Goal: Transaction & Acquisition: Obtain resource

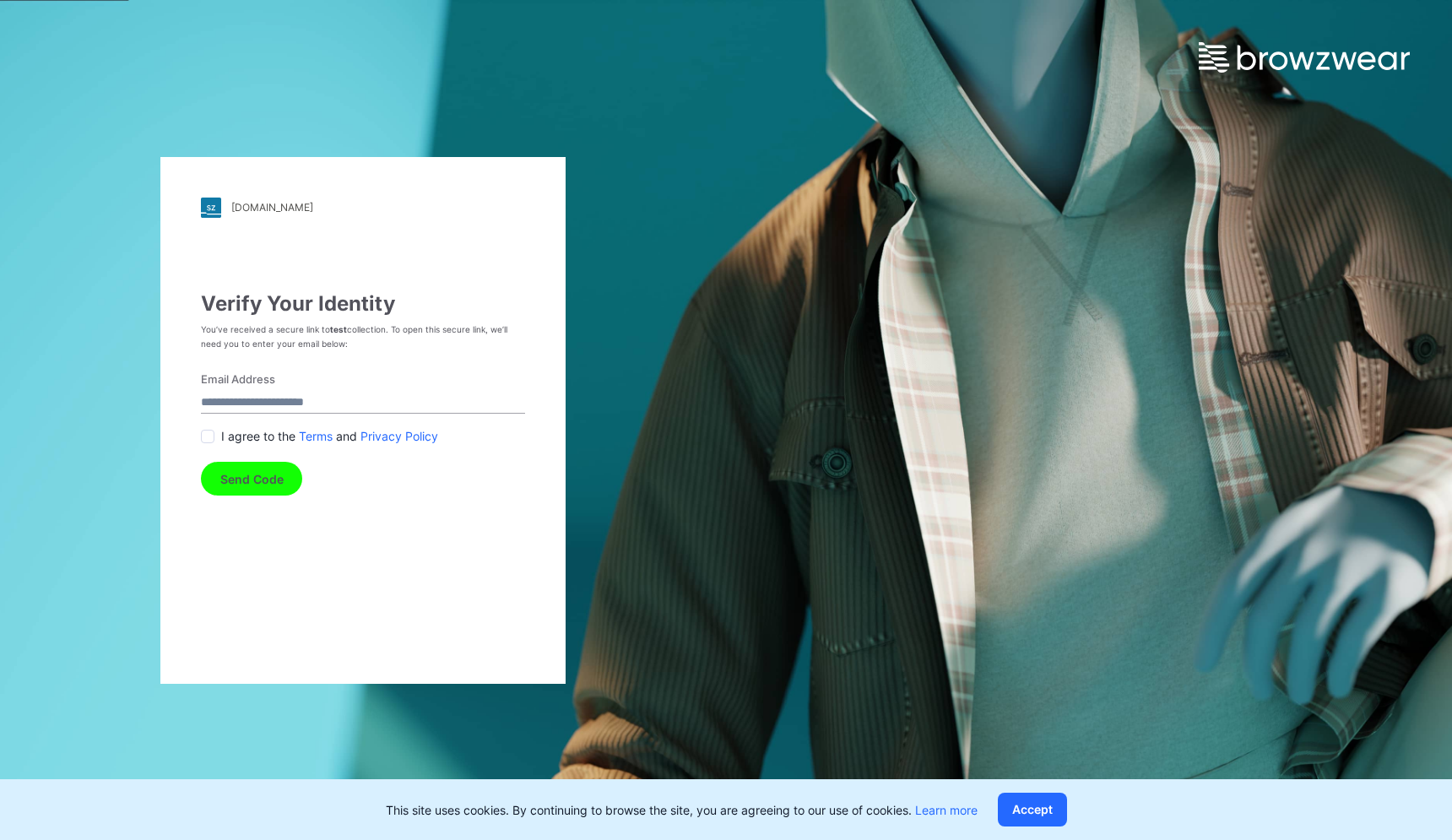
click at [314, 402] on input "Email Address" at bounding box center [363, 402] width 324 height 22
click at [221, 433] on div "I agree to the Terms and Privacy Policy" at bounding box center [363, 436] width 324 height 18
click at [213, 435] on span at bounding box center [207, 436] width 13 height 13
click at [251, 490] on button "Send Code" at bounding box center [251, 478] width 102 height 34
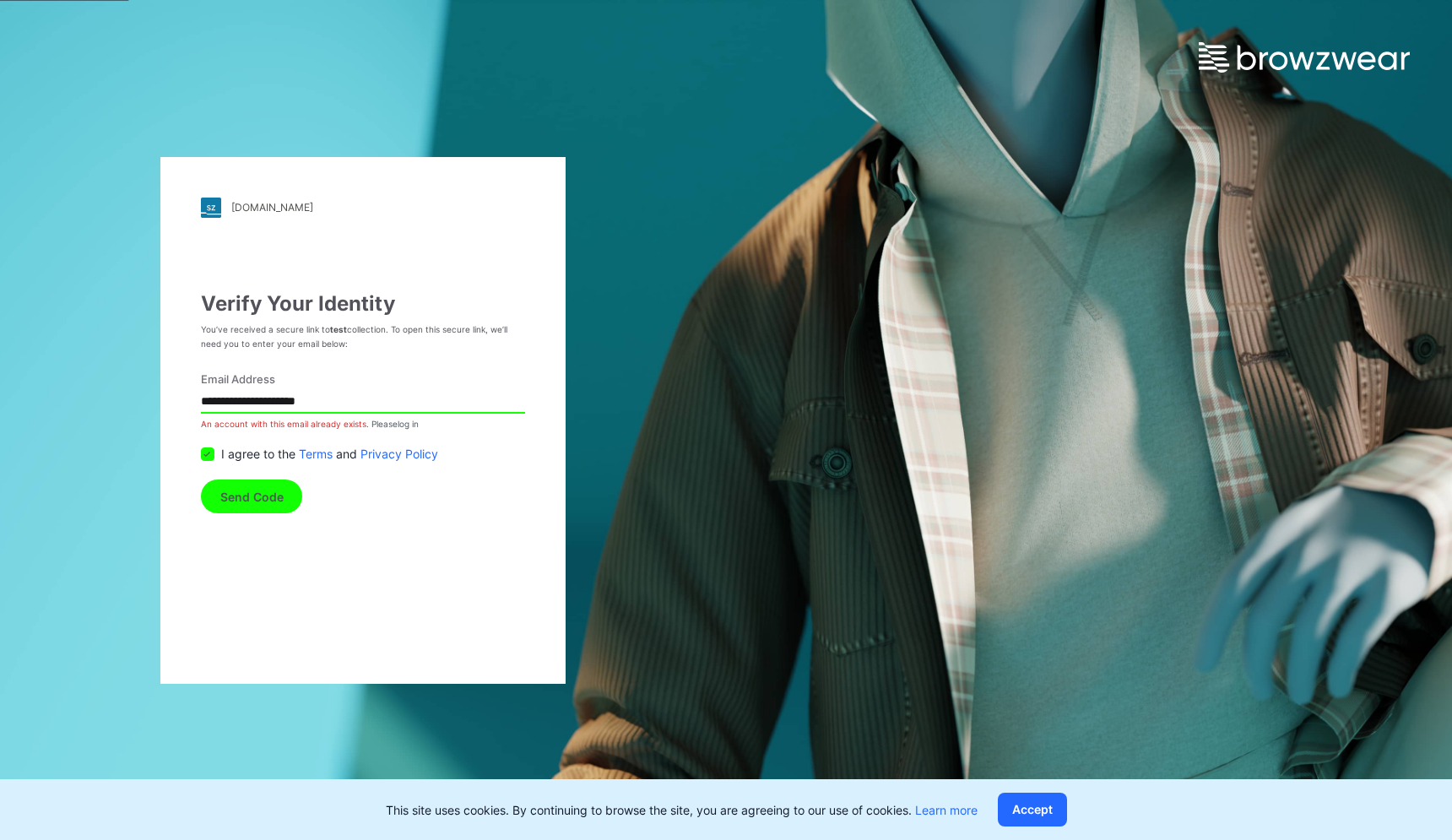
click at [351, 403] on input "**********" at bounding box center [363, 402] width 324 height 22
click at [285, 400] on input "**********" at bounding box center [363, 402] width 324 height 22
drag, startPoint x: 319, startPoint y: 406, endPoint x: 189, endPoint y: 406, distance: 130.0
click at [189, 406] on div "**********" at bounding box center [363, 421] width 405 height 527
type input "**********"
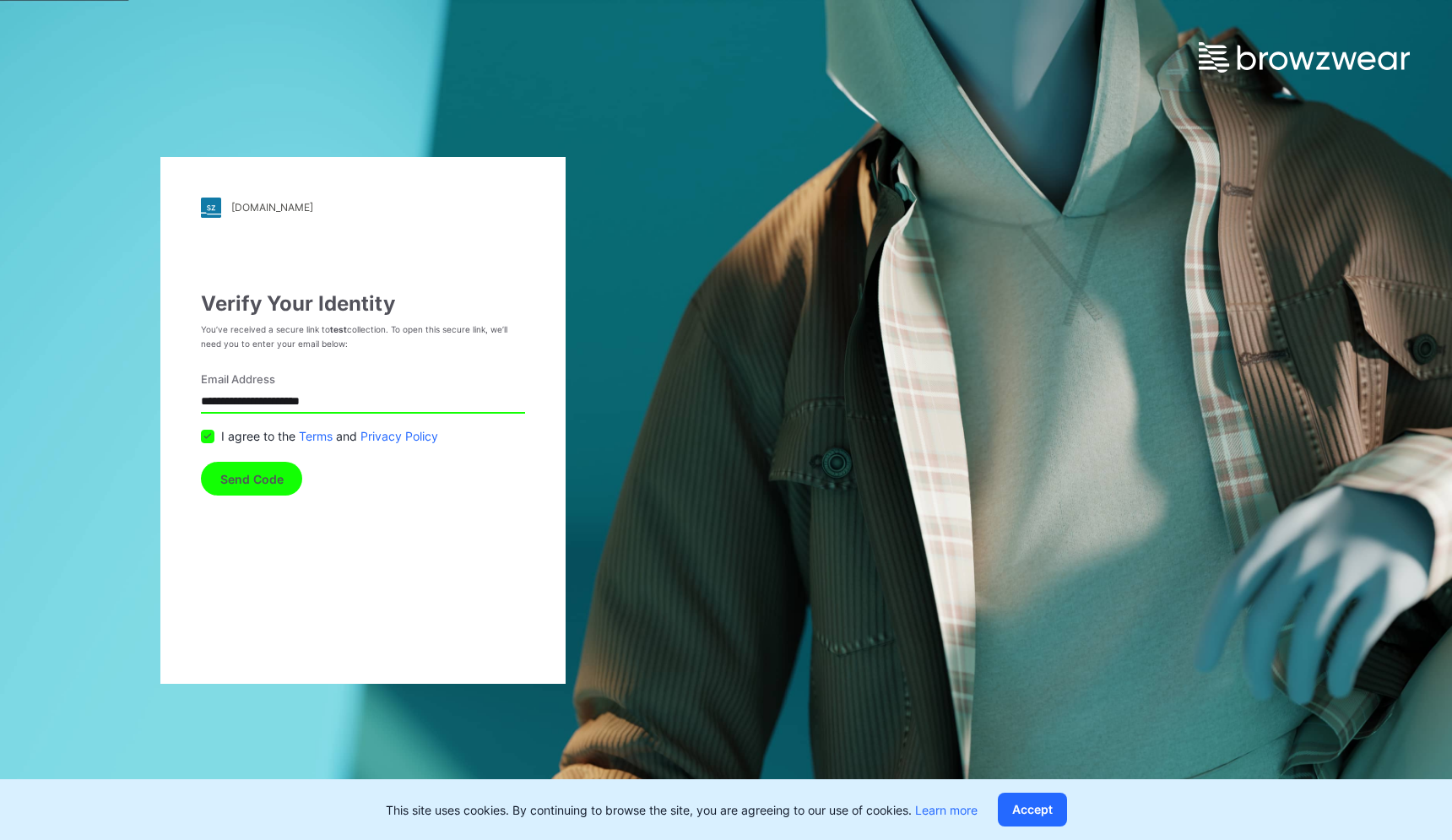
click at [276, 479] on button "Send Code" at bounding box center [251, 478] width 102 height 34
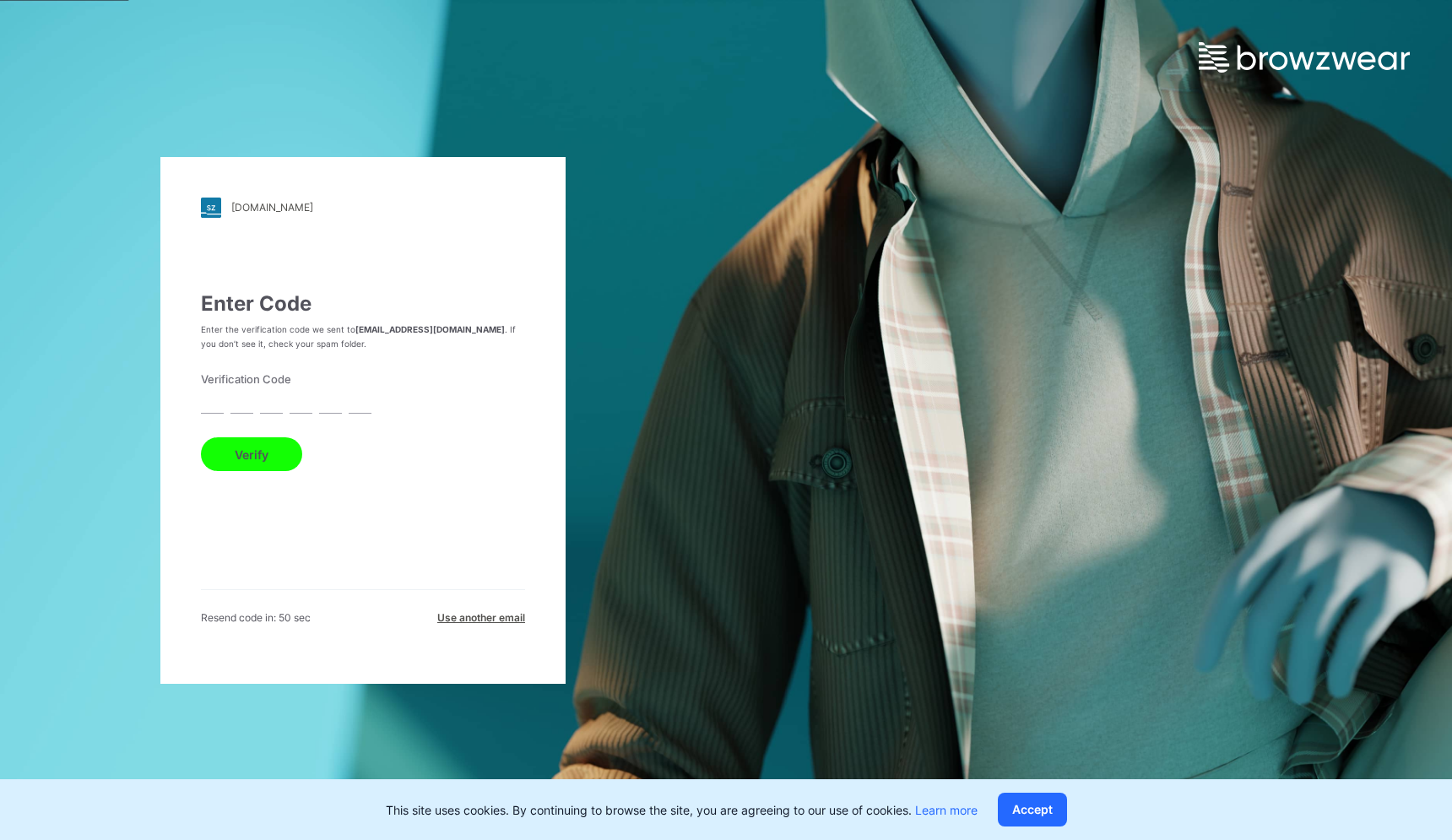
click at [225, 415] on form "Verification Code Verify" at bounding box center [363, 422] width 324 height 101
click at [223, 413] on form "Verification Code Verify" at bounding box center [363, 422] width 324 height 101
click at [223, 413] on input "text" at bounding box center [211, 402] width 22 height 22
click at [218, 415] on form "Verification Code Verify" at bounding box center [363, 422] width 324 height 101
click at [217, 411] on input "text" at bounding box center [211, 402] width 22 height 22
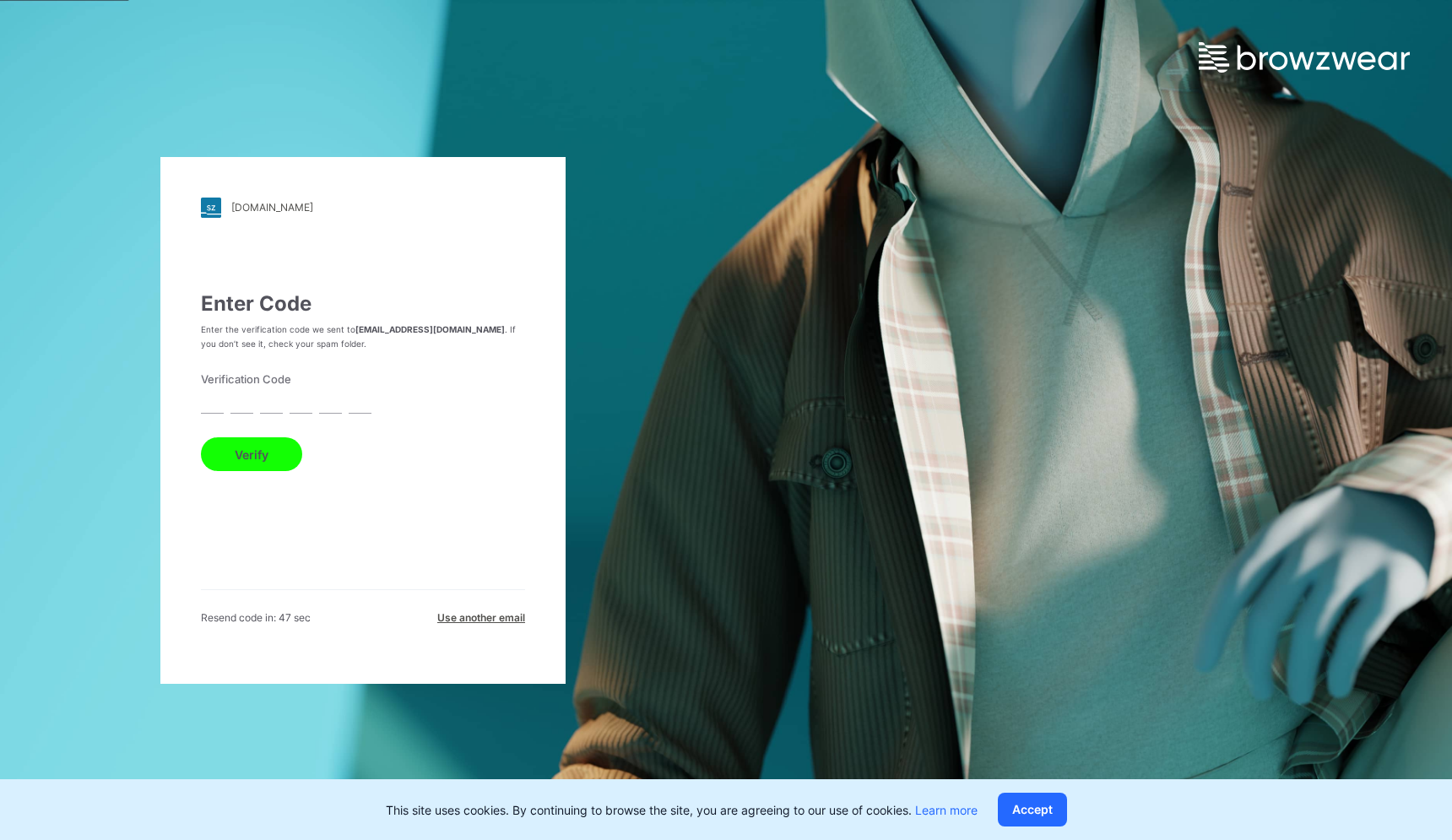
type input "*"
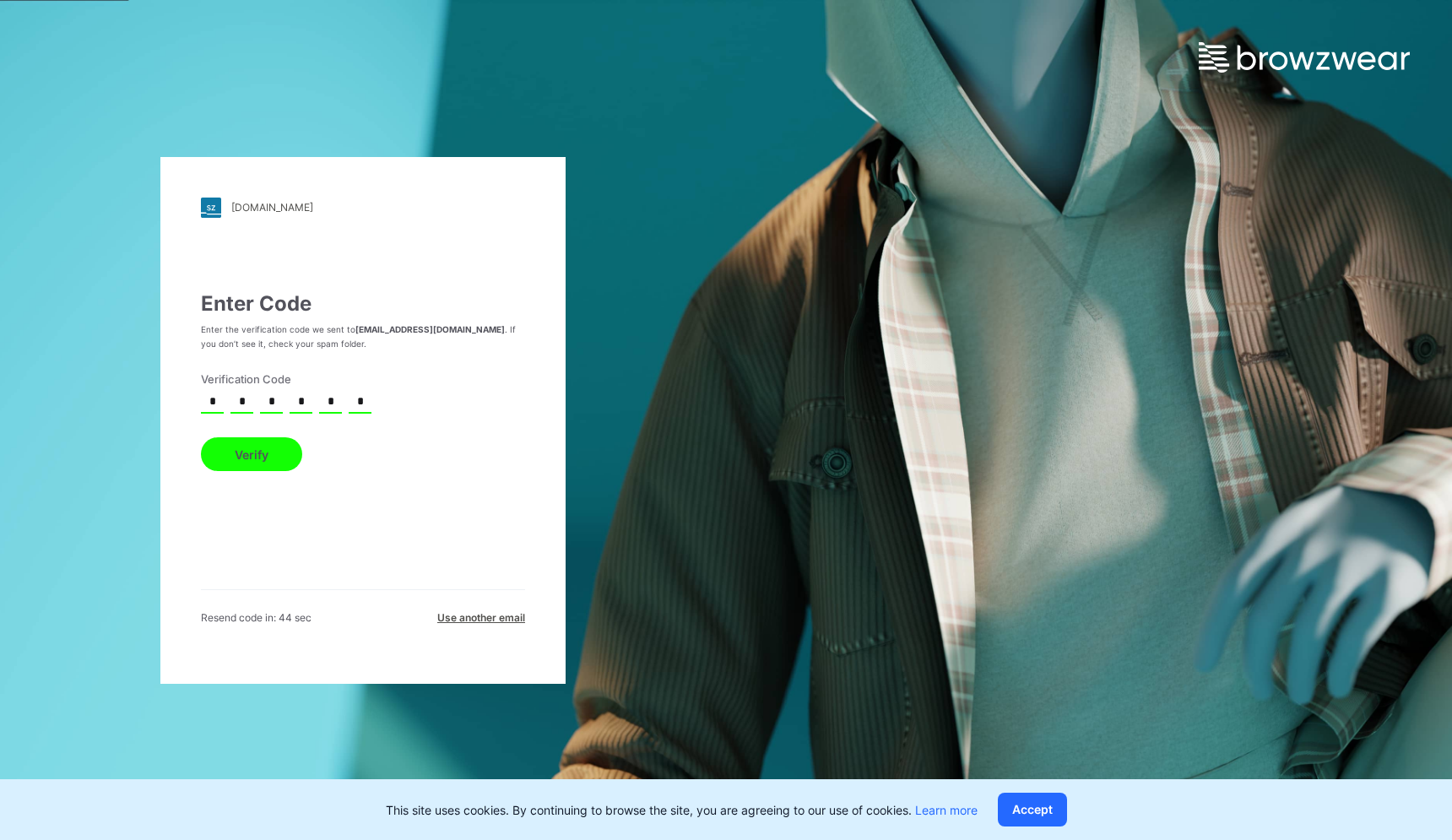
type input "*"
click at [201, 437] on button "Verify" at bounding box center [251, 454] width 102 height 34
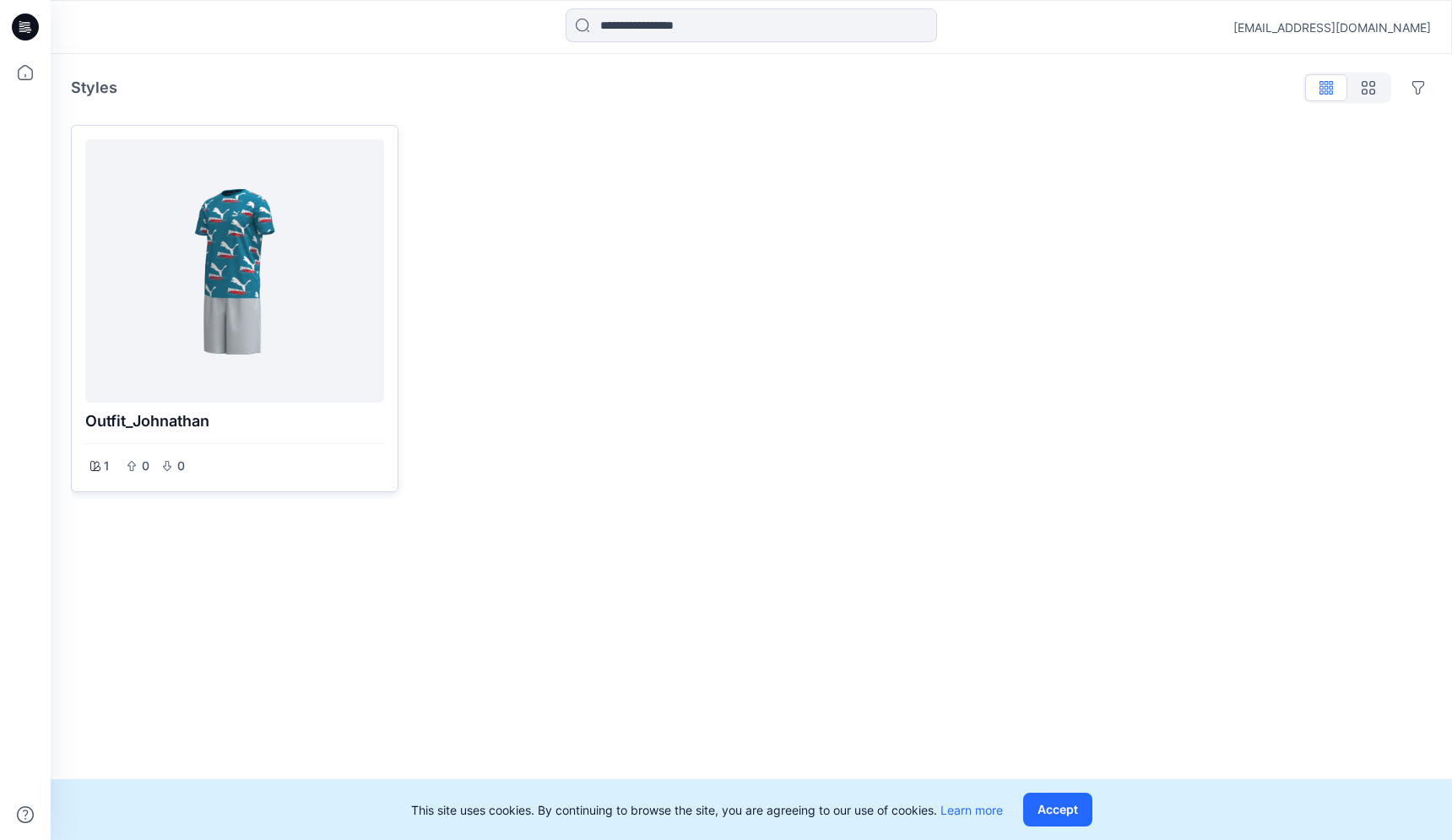
click at [320, 210] on div at bounding box center [234, 271] width 285 height 250
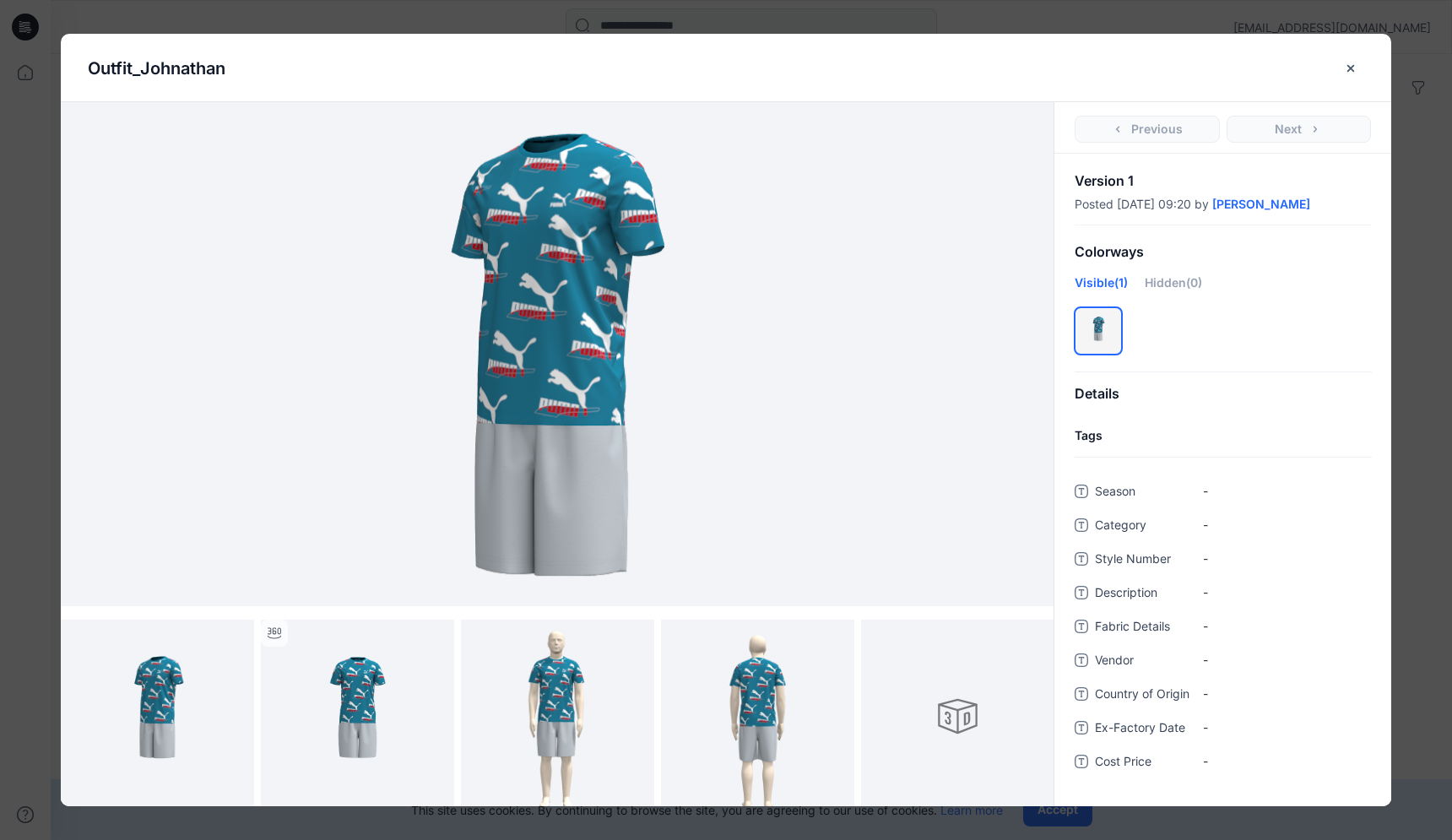
scroll to position [7, 0]
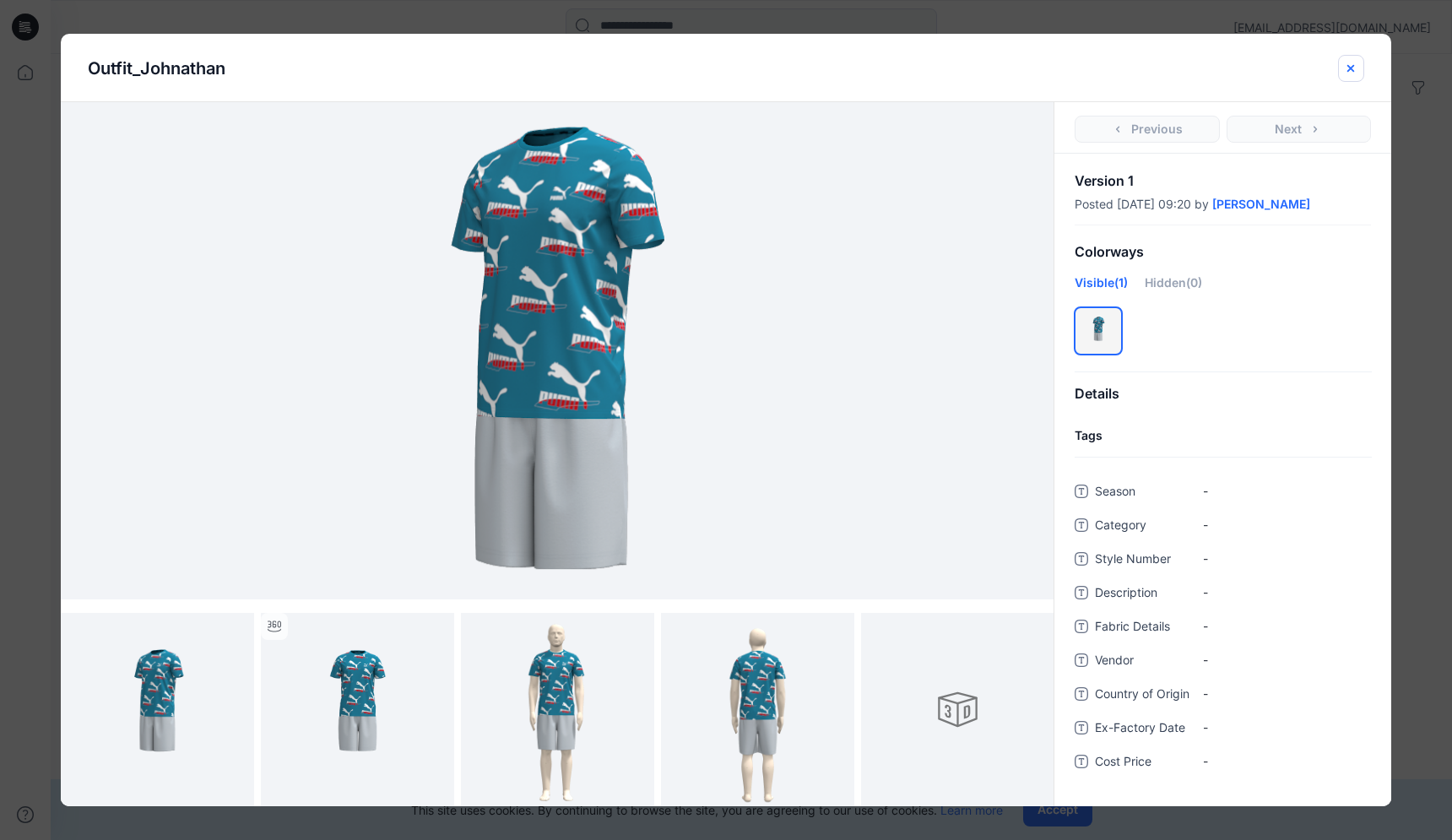
click at [1349, 66] on icon "close-btn" at bounding box center [1351, 67] width 7 height 7
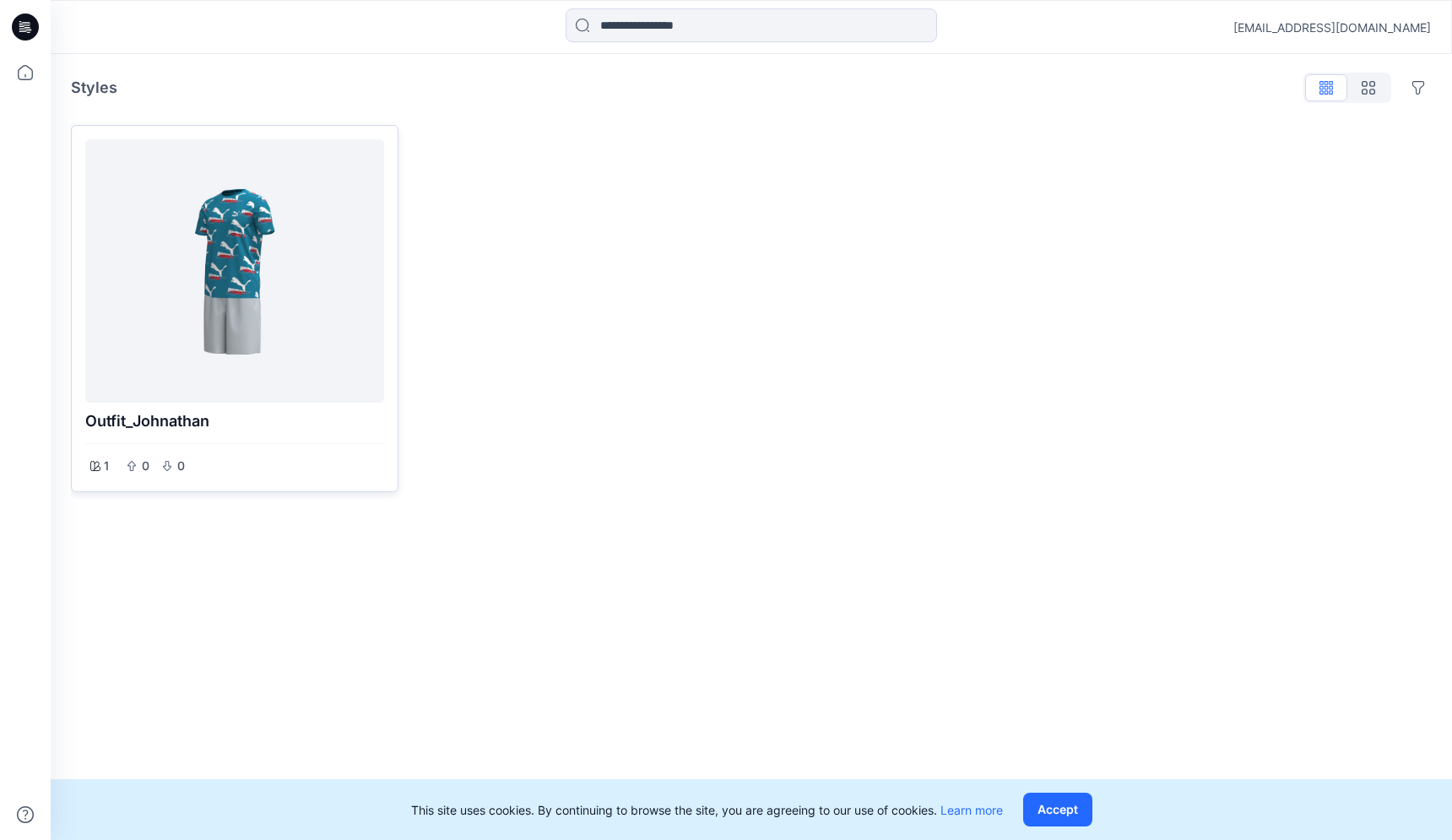
click at [315, 269] on div at bounding box center [234, 271] width 285 height 250
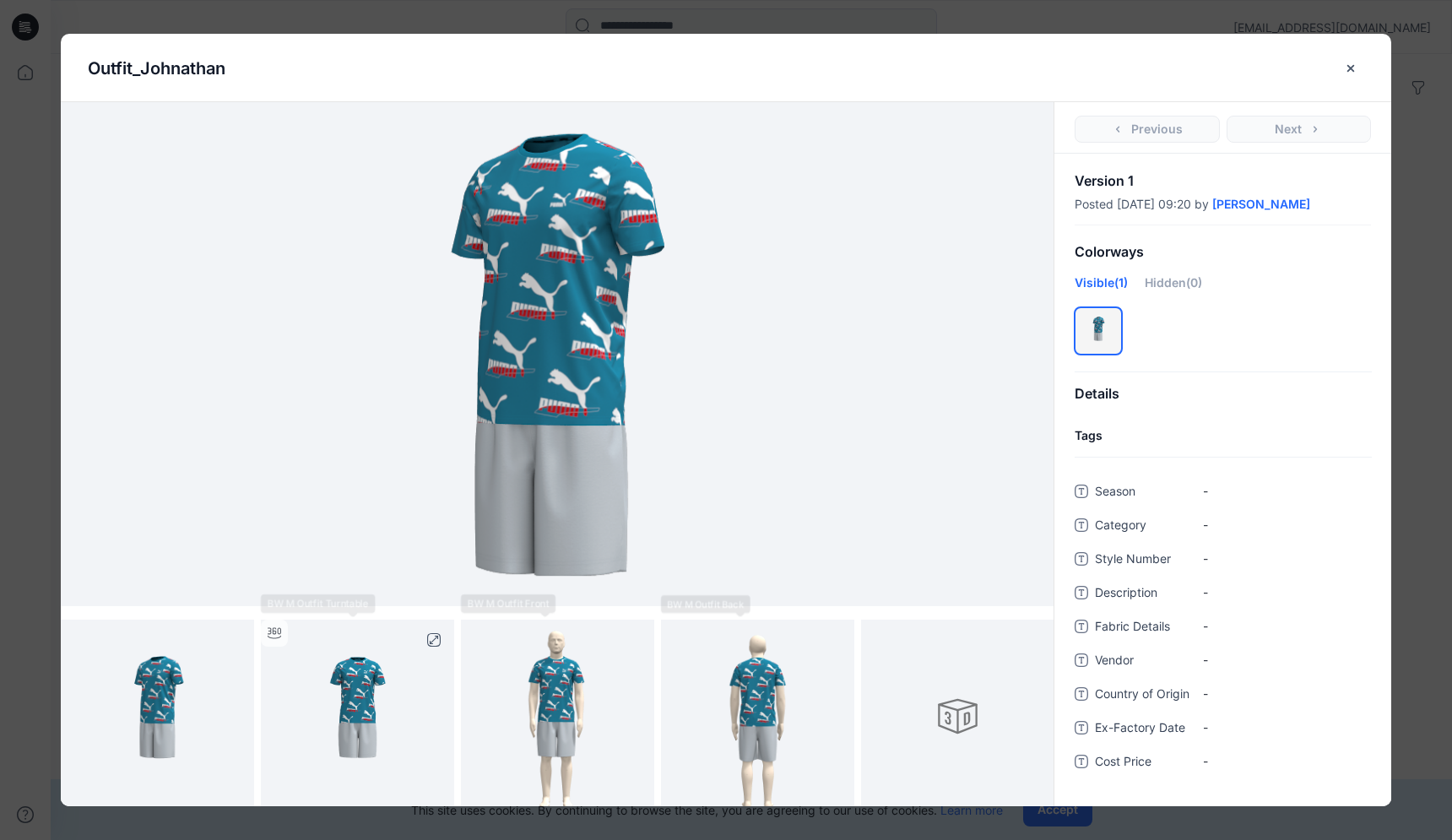
click at [352, 691] on img at bounding box center [357, 716] width 193 height 193
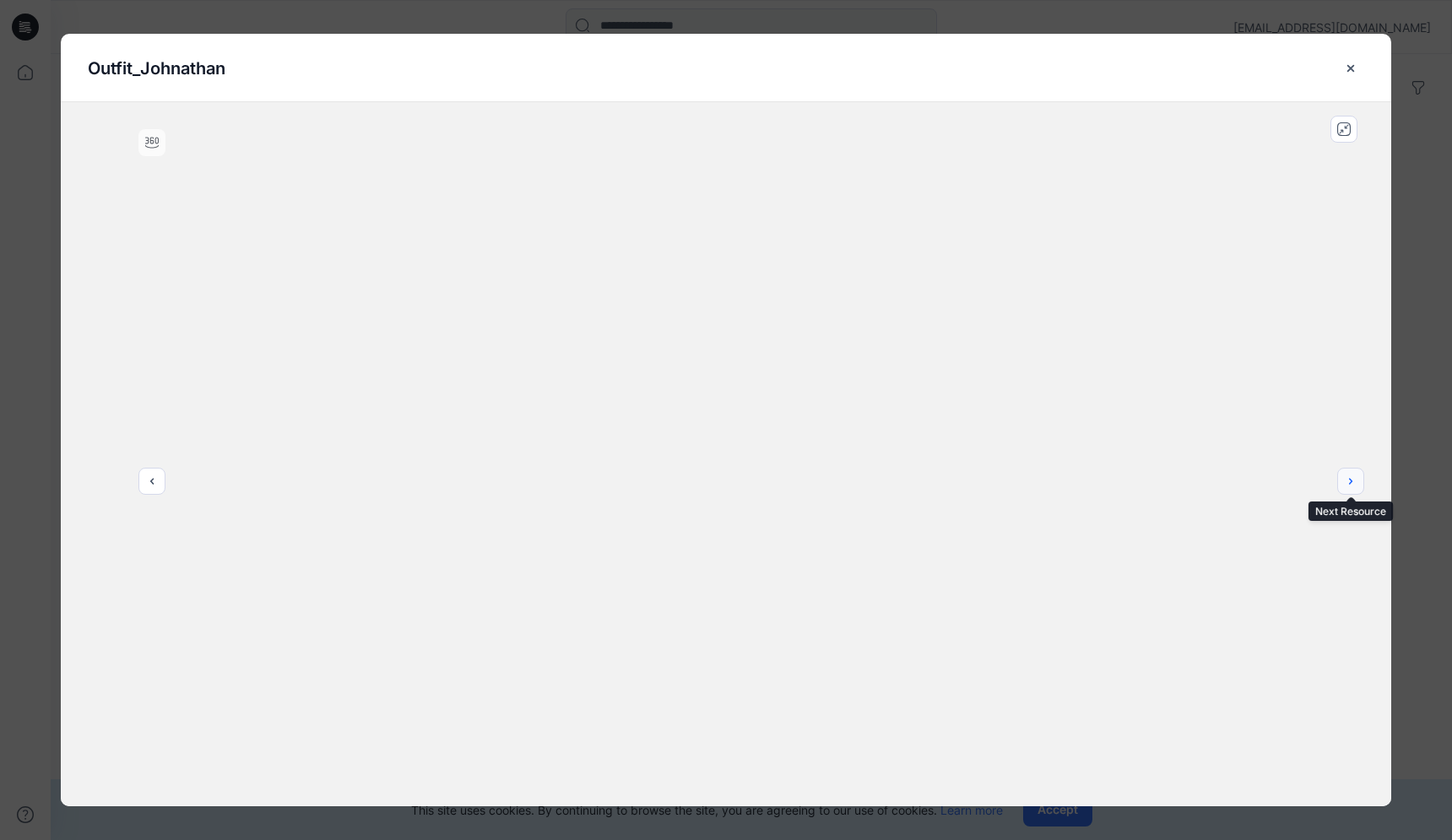
click at [1350, 475] on icon "next" at bounding box center [1350, 480] width 13 height 13
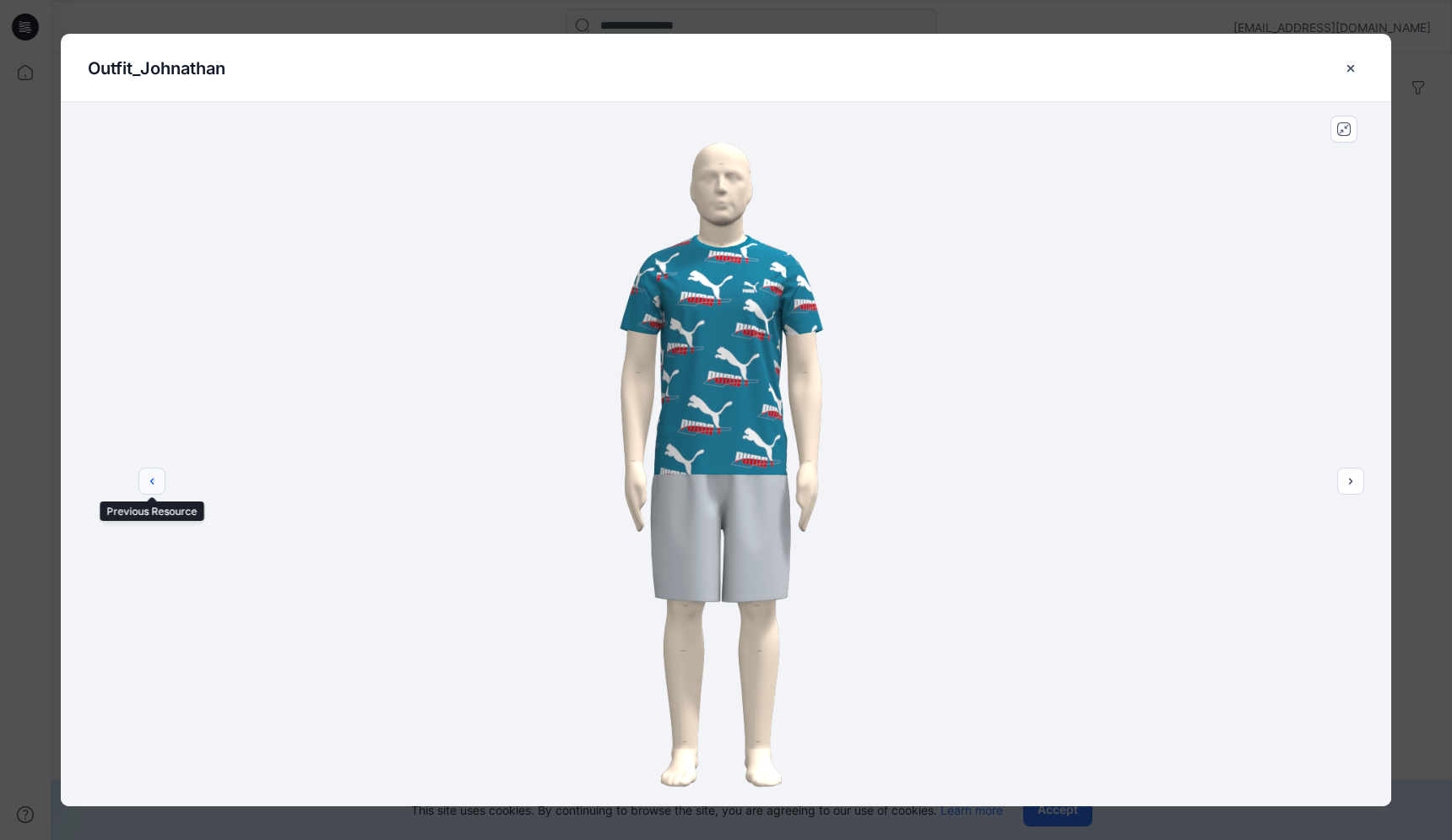
click at [151, 478] on icon "previous" at bounding box center [151, 480] width 13 height 13
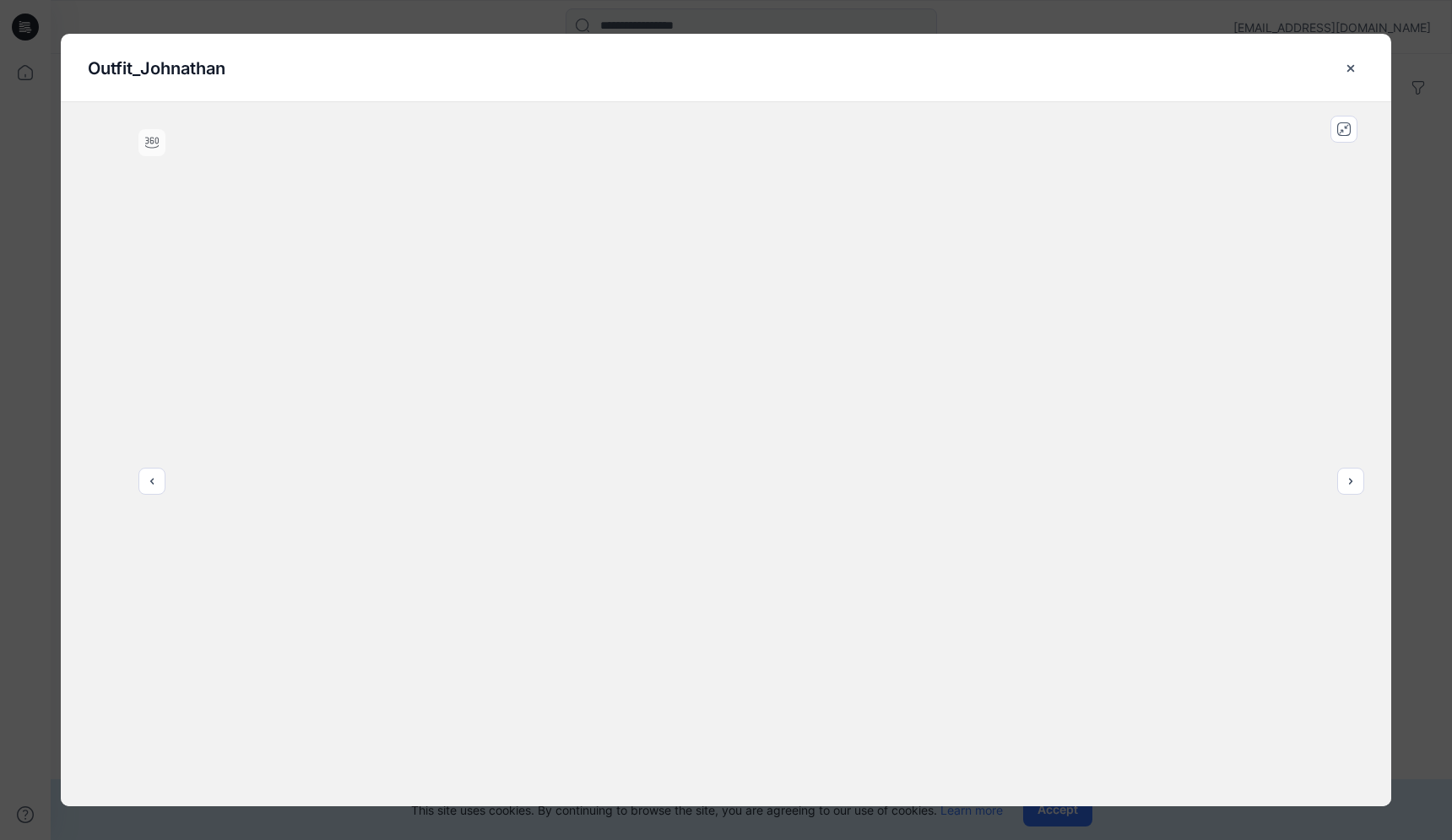
click at [629, 378] on div at bounding box center [726, 454] width 1331 height 704
click at [155, 132] on div at bounding box center [152, 143] width 27 height 27
click at [1340, 119] on button "close-full-preview" at bounding box center [1344, 130] width 27 height 27
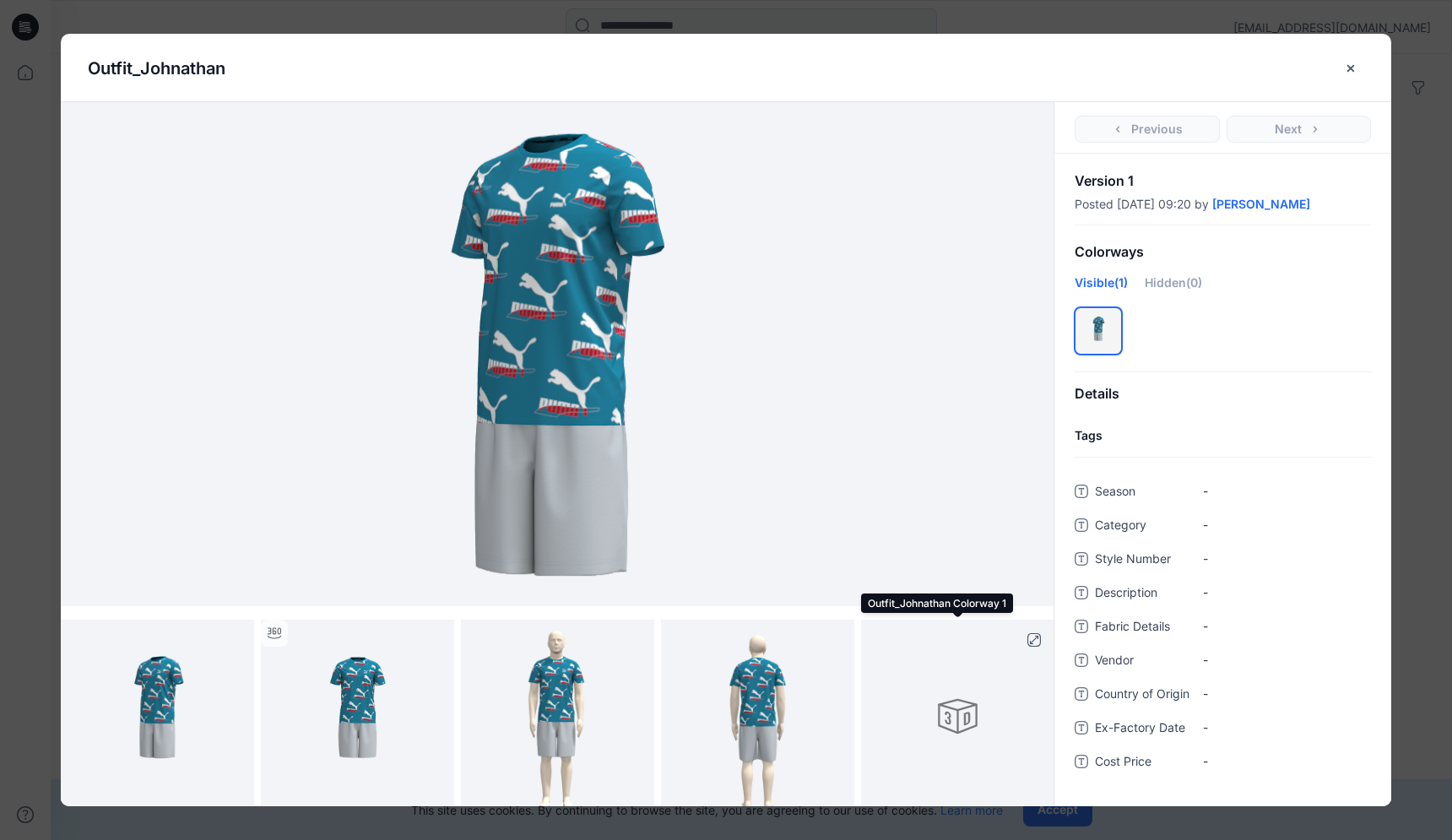
click at [1007, 696] on div at bounding box center [957, 716] width 193 height 193
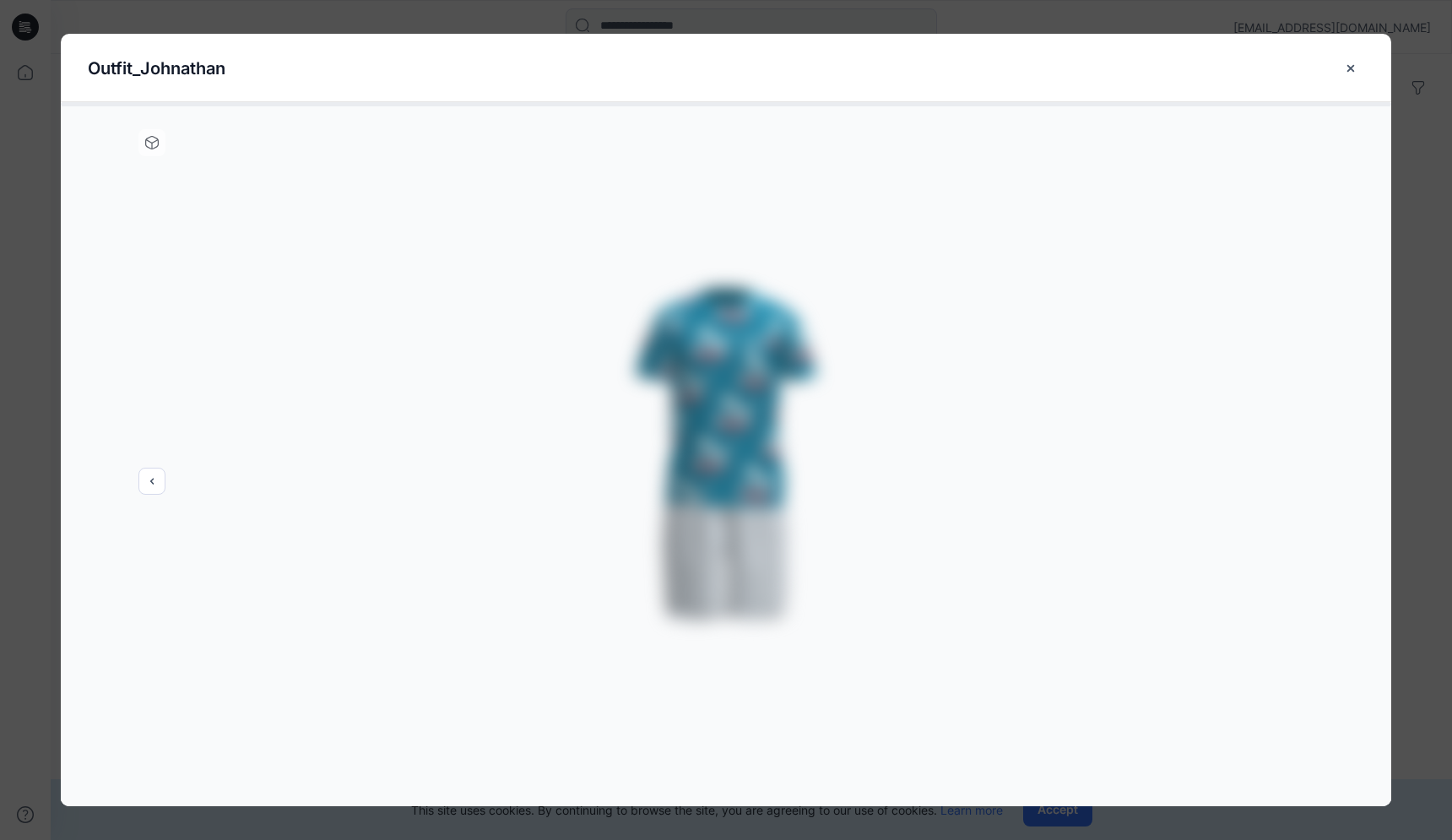
click at [148, 475] on div at bounding box center [726, 454] width 1331 height 704
click at [159, 491] on div at bounding box center [726, 454] width 1331 height 704
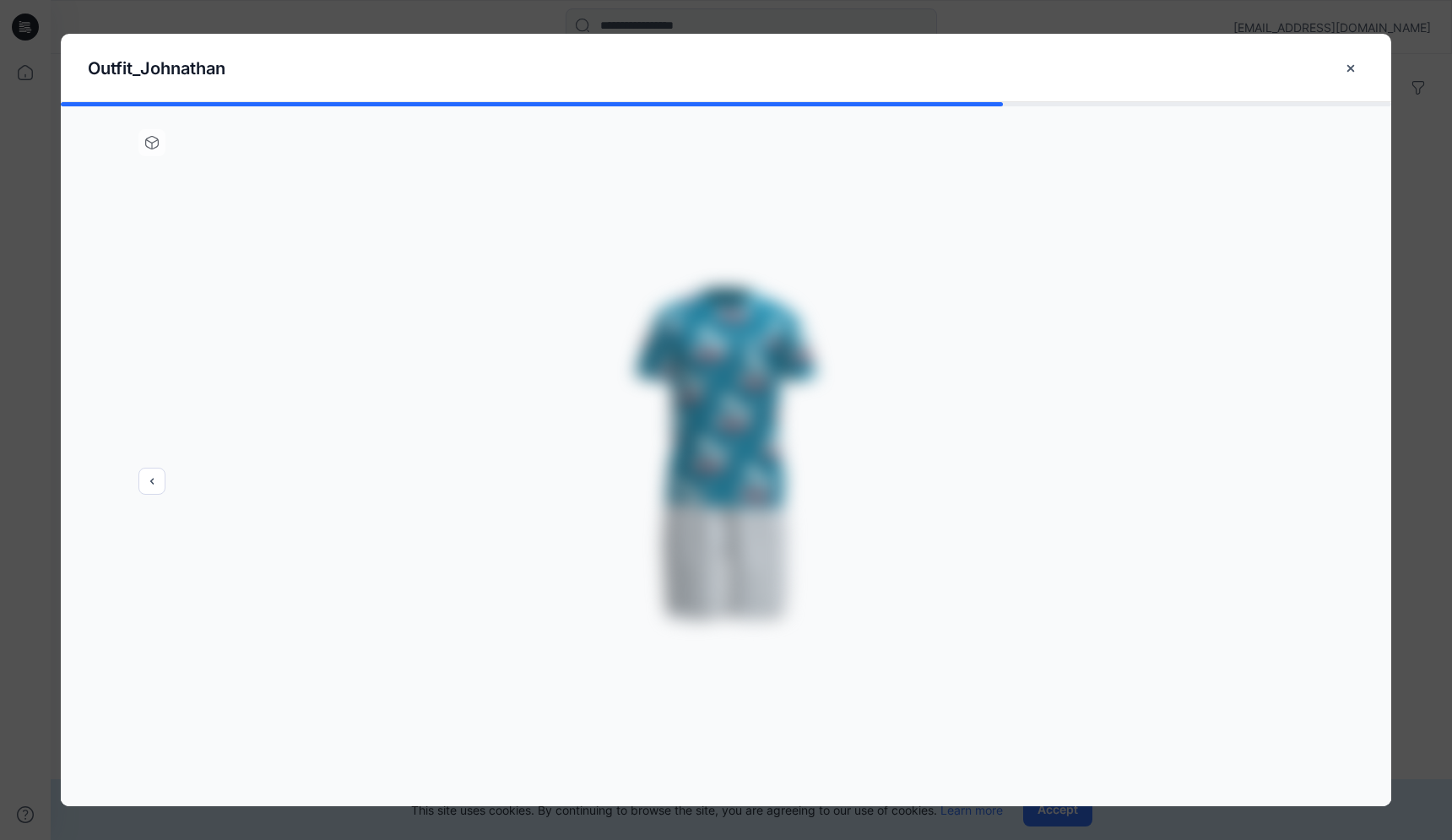
click at [154, 489] on div at bounding box center [726, 454] width 1331 height 704
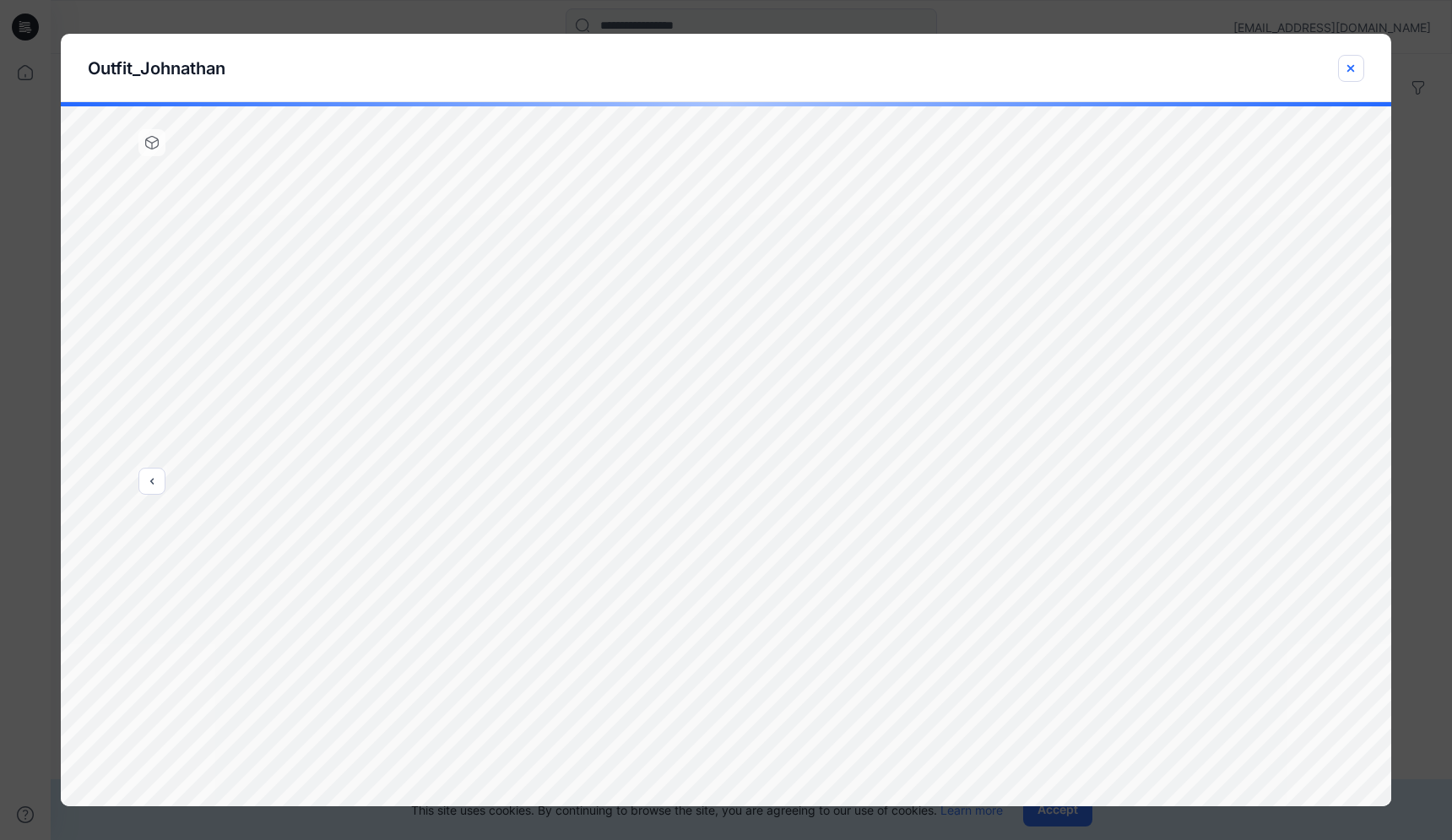
click at [1357, 69] on icon "close-btn" at bounding box center [1350, 68] width 13 height 13
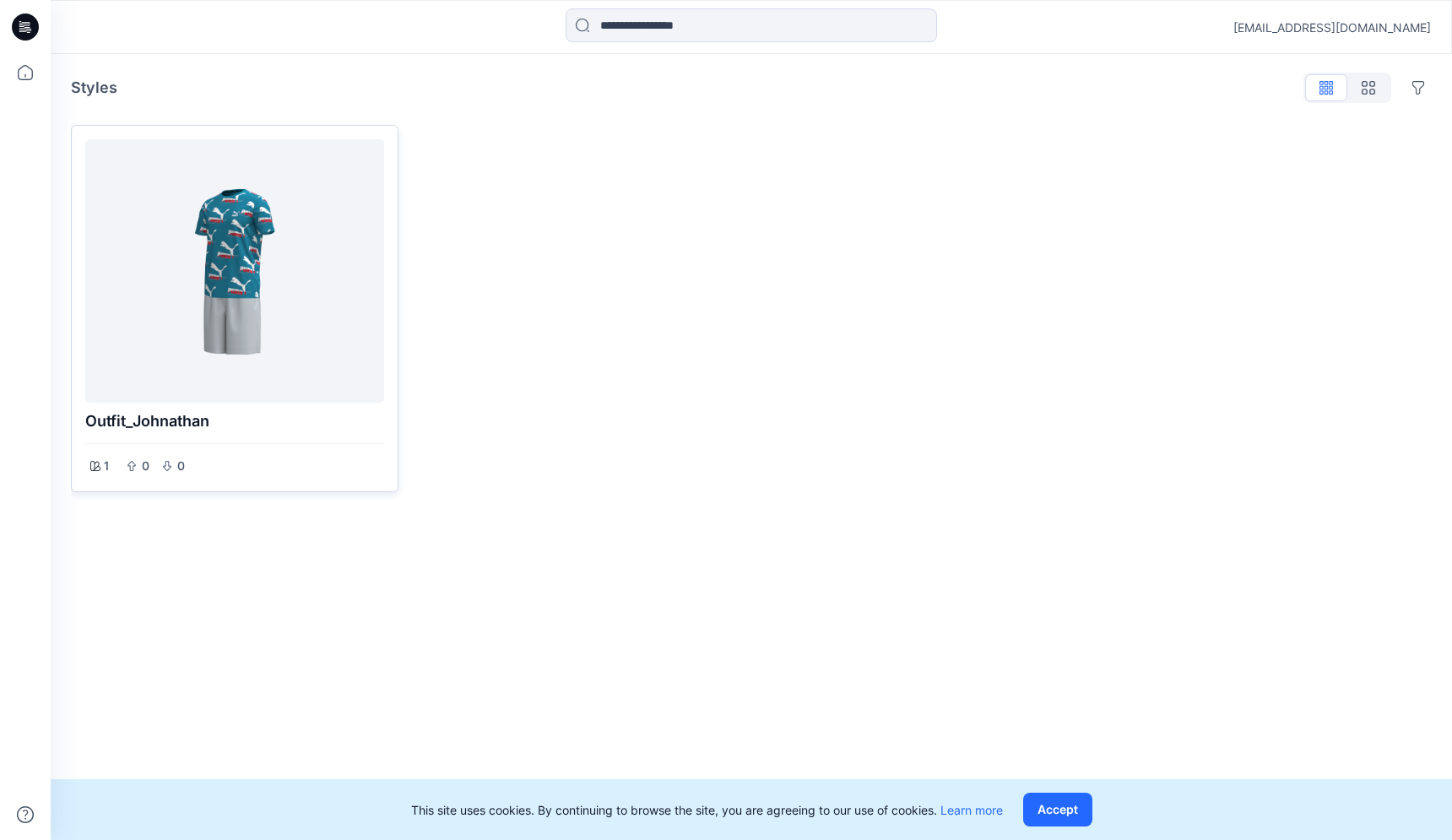
click at [355, 318] on div at bounding box center [234, 271] width 285 height 250
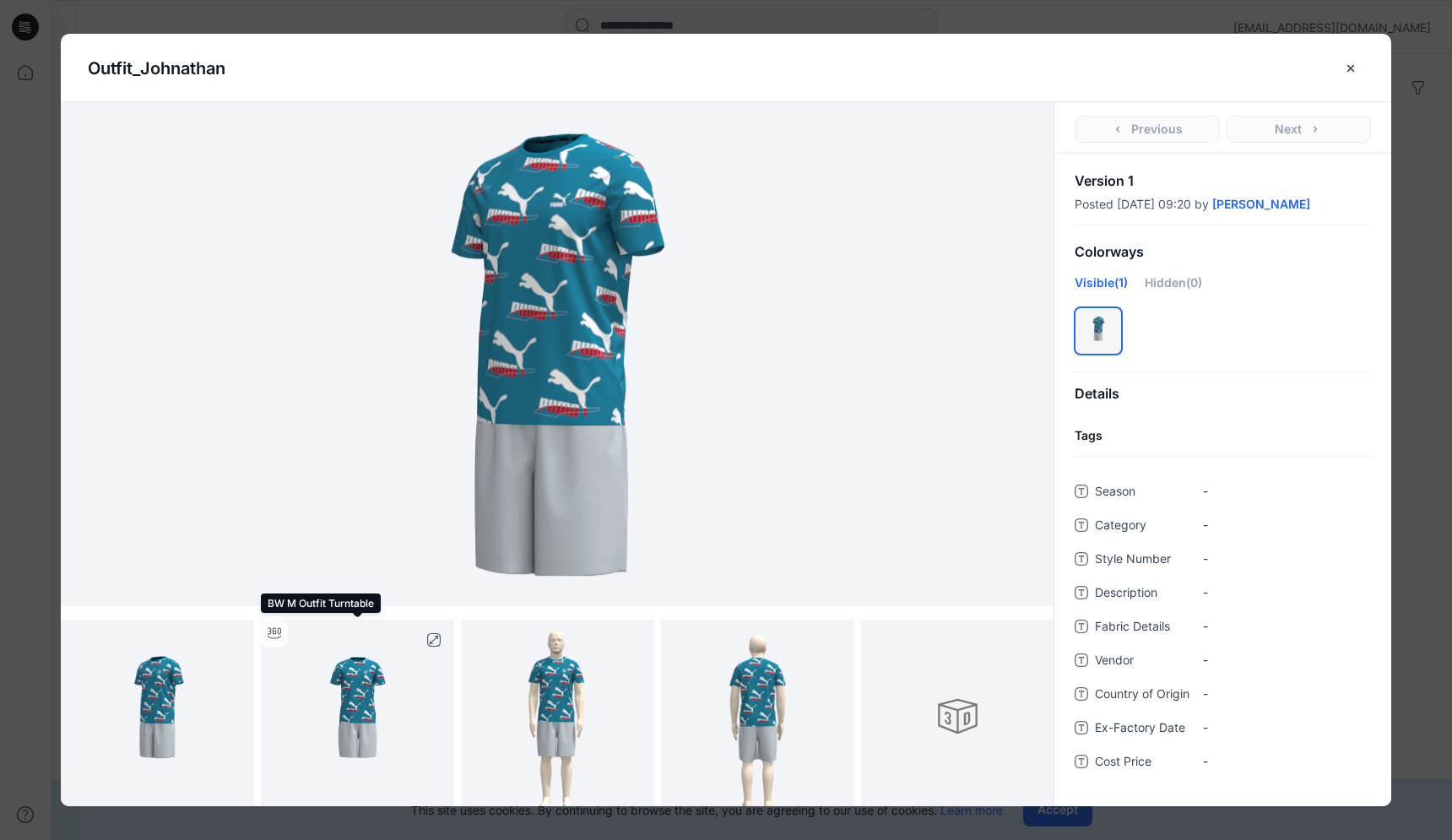
click at [346, 661] on img at bounding box center [357, 716] width 193 height 193
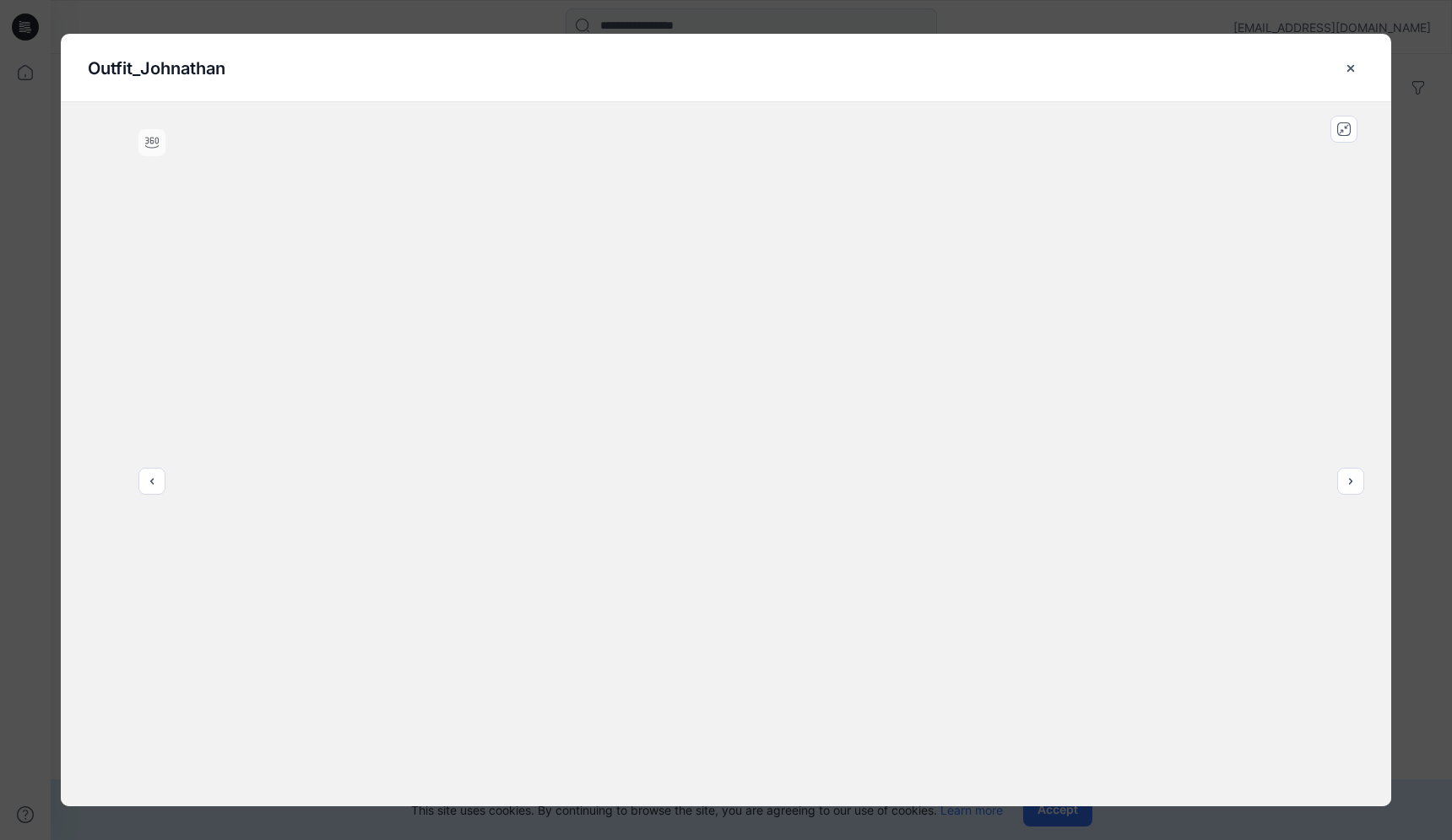
click at [148, 144] on icon at bounding box center [151, 142] width 13 height 13
click at [1356, 67] on icon "close-btn" at bounding box center [1350, 68] width 13 height 13
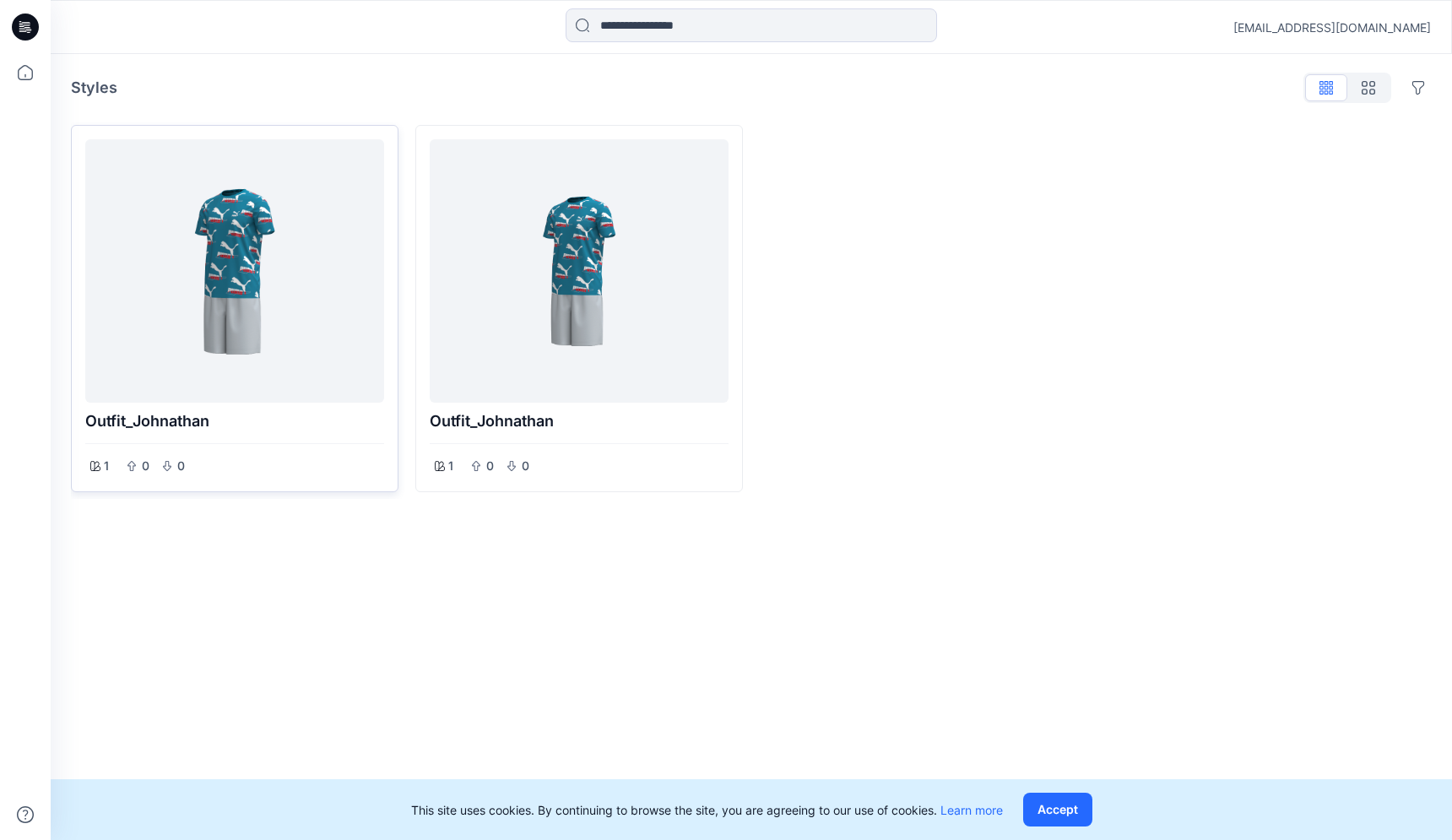
click at [299, 304] on div at bounding box center [234, 271] width 285 height 250
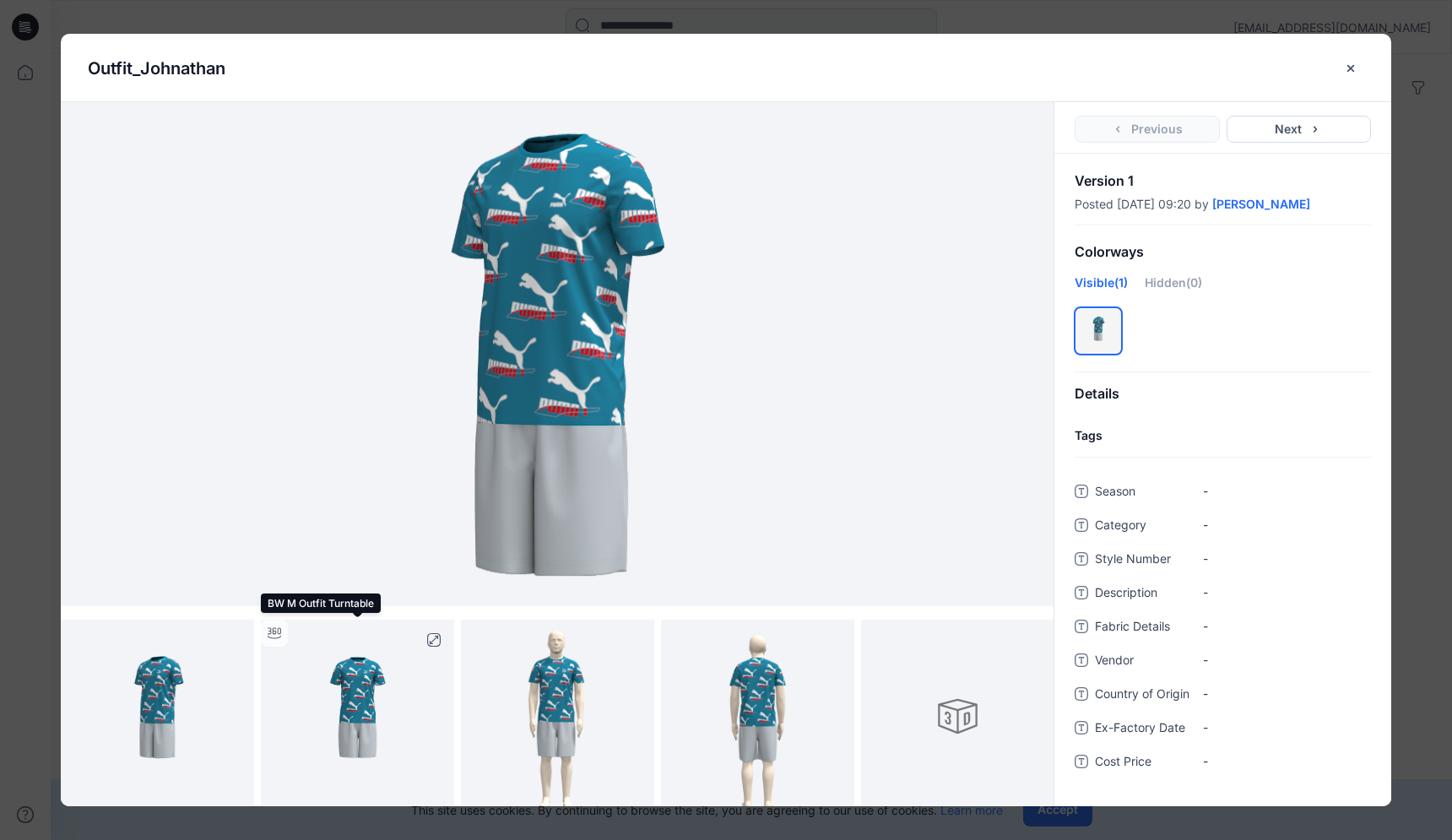
click at [357, 707] on img at bounding box center [357, 716] width 193 height 193
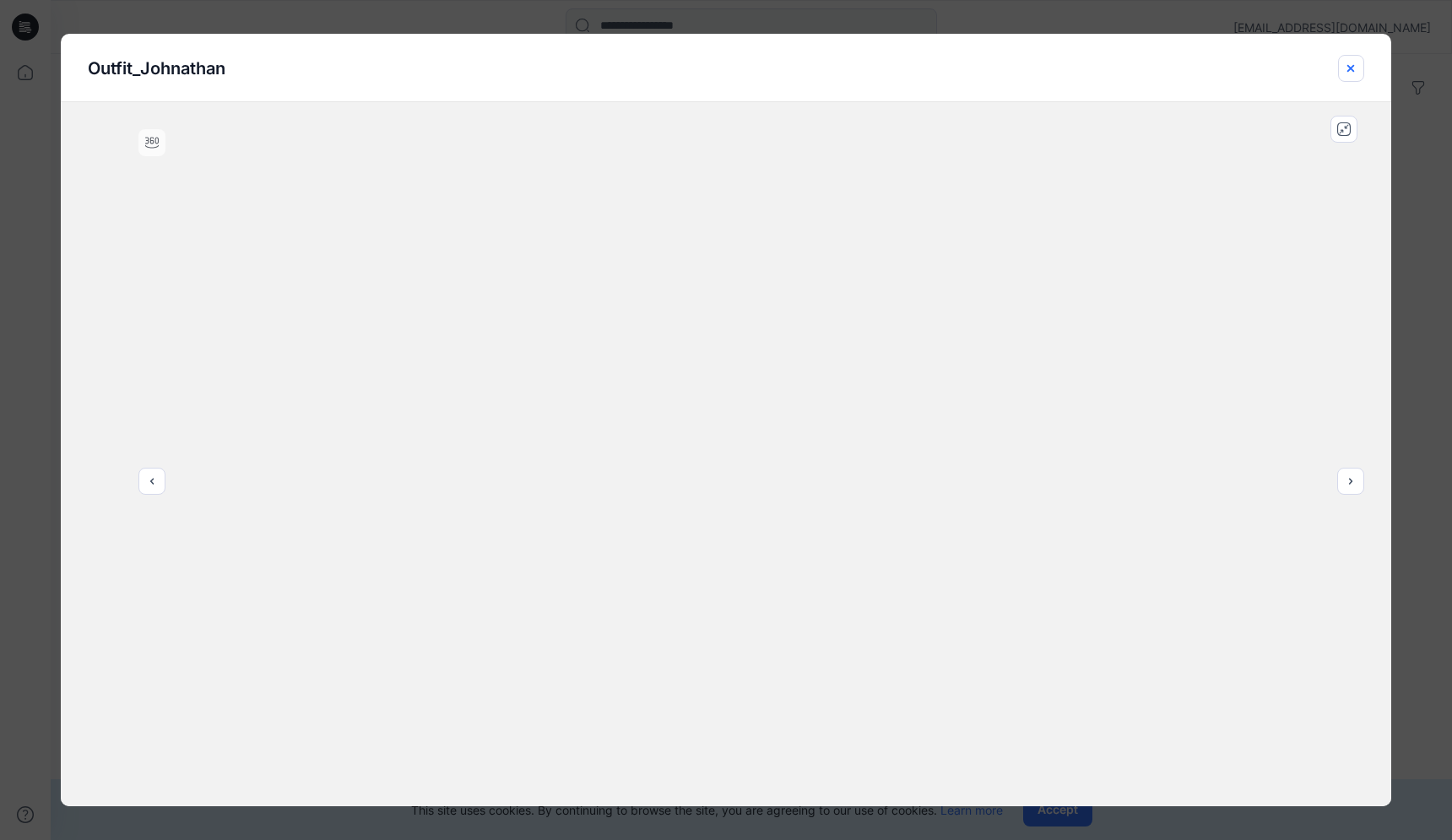
click at [1342, 72] on button "close-btn" at bounding box center [1351, 68] width 26 height 27
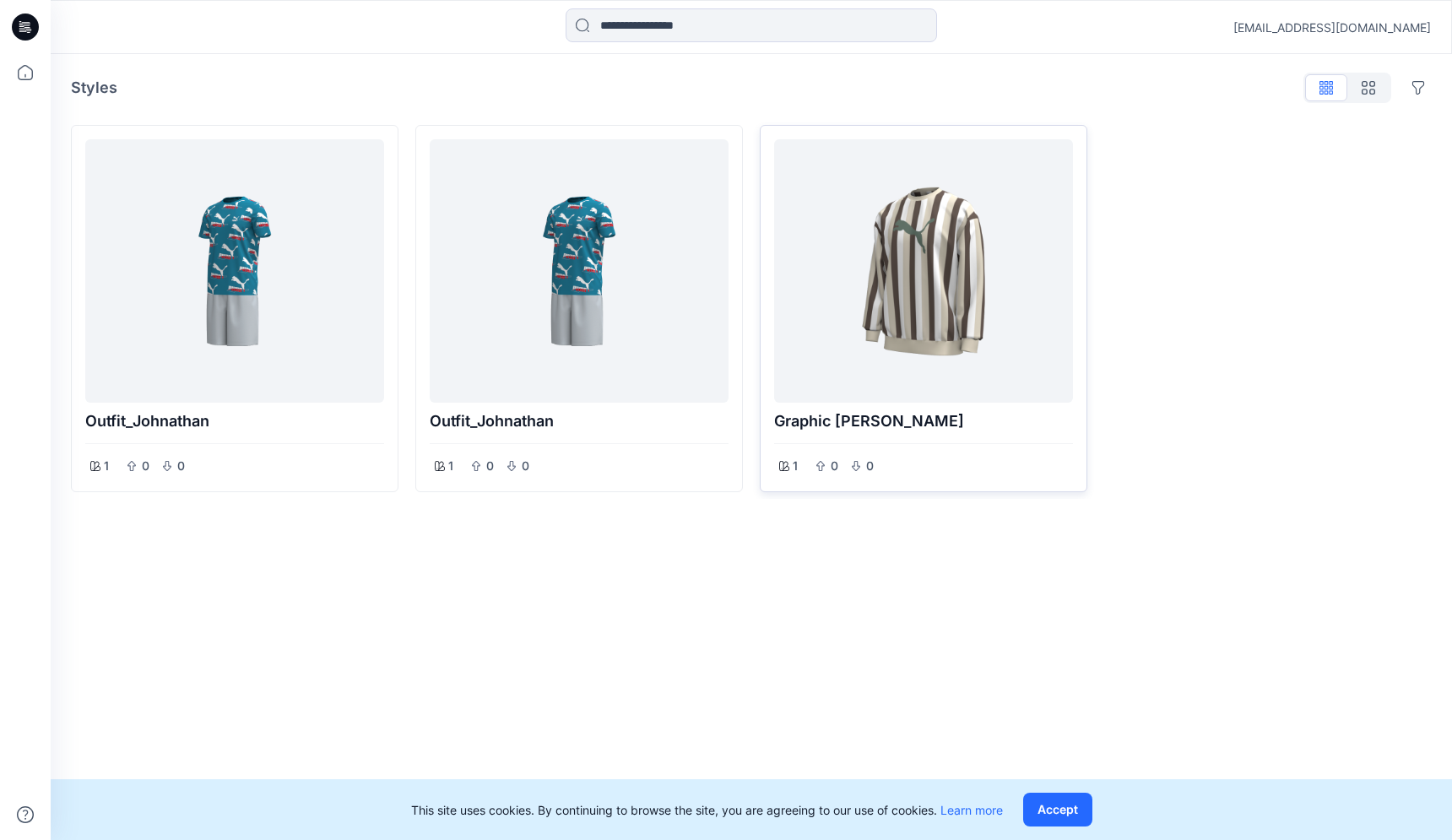
click at [909, 336] on div at bounding box center [923, 271] width 285 height 250
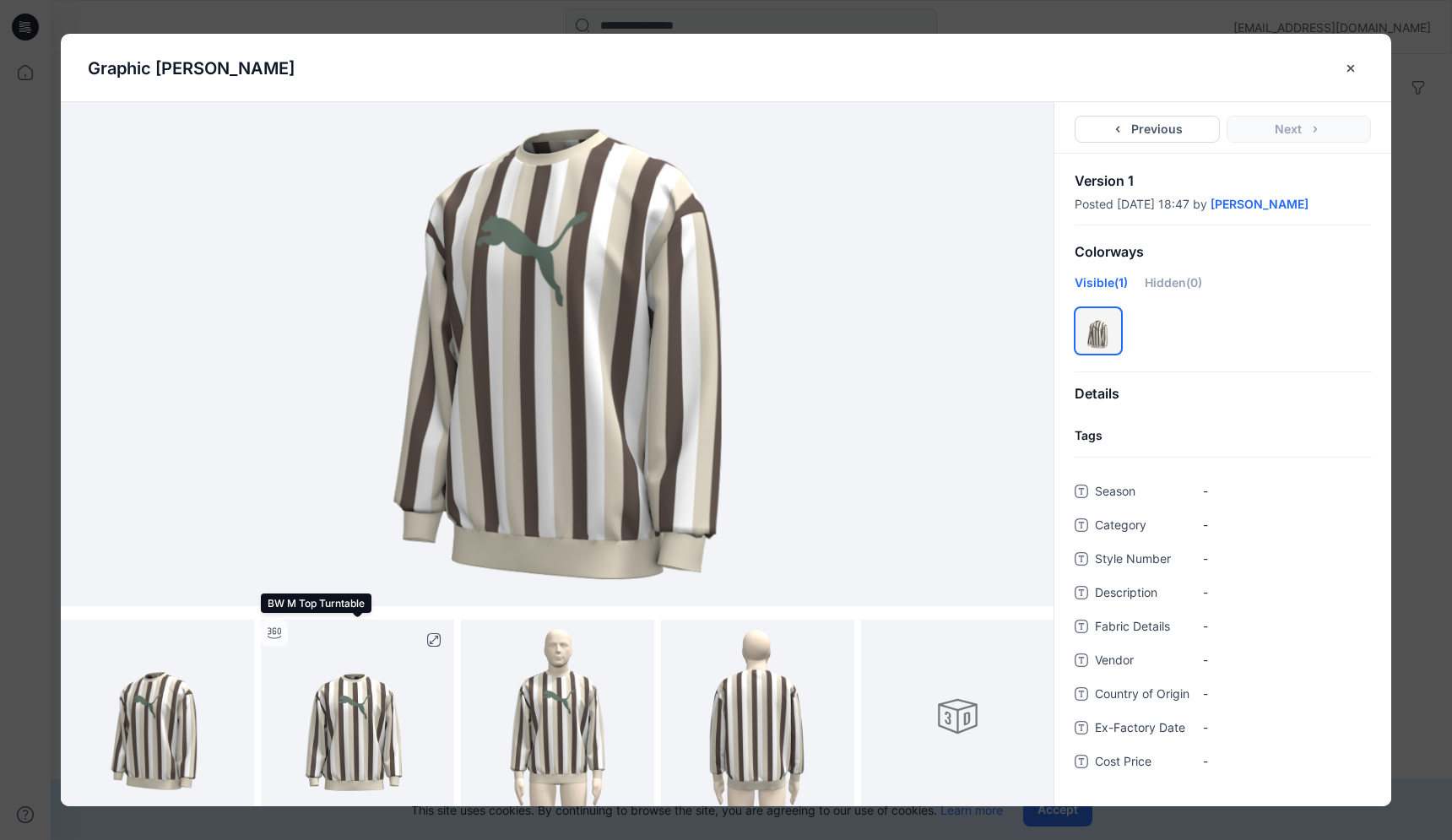
click at [394, 673] on img at bounding box center [357, 716] width 193 height 193
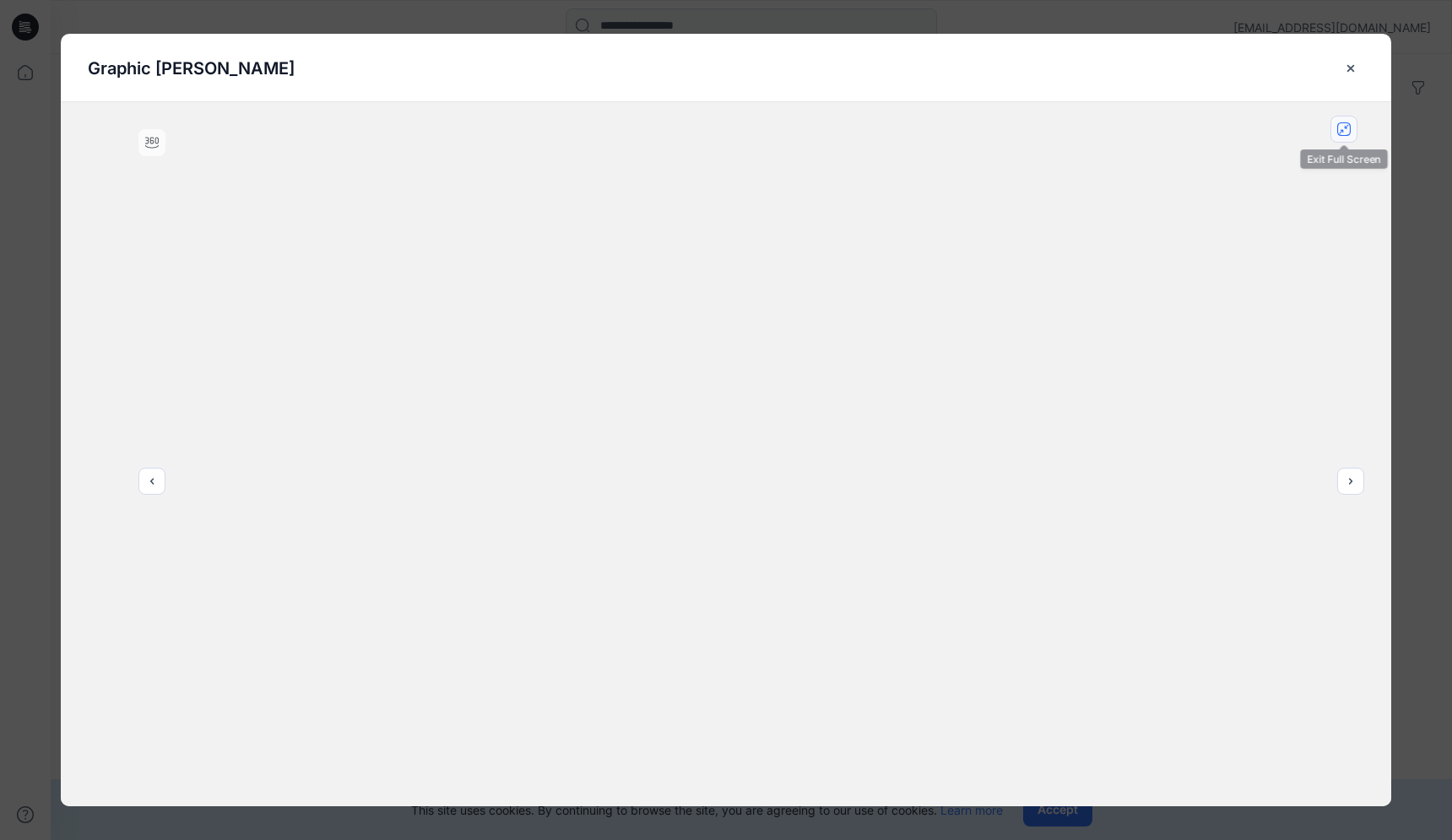
click at [1338, 130] on icon "close-full-preview" at bounding box center [1344, 129] width 13 height 13
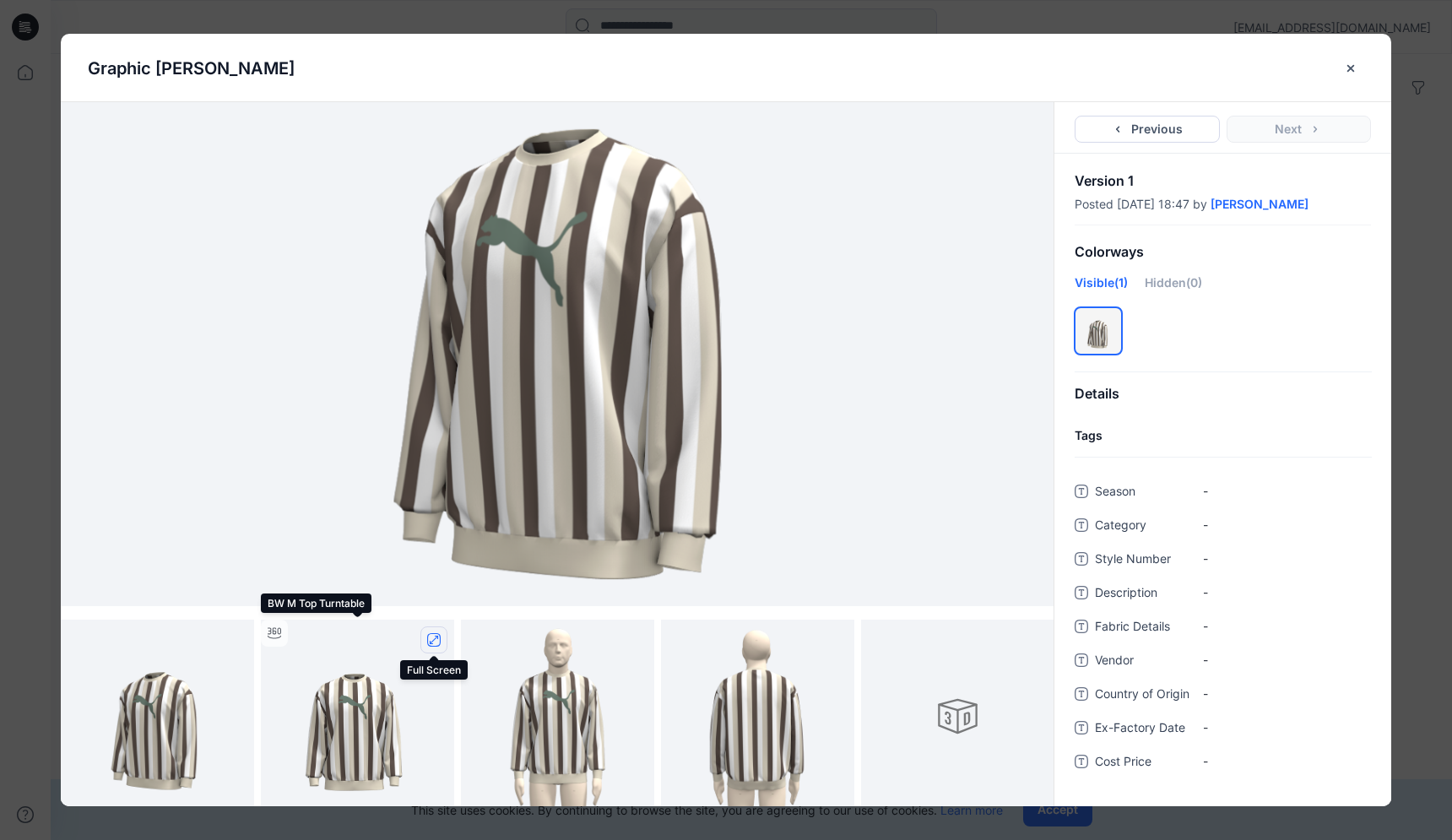
click at [433, 644] on icon "full screen" at bounding box center [434, 639] width 13 height 13
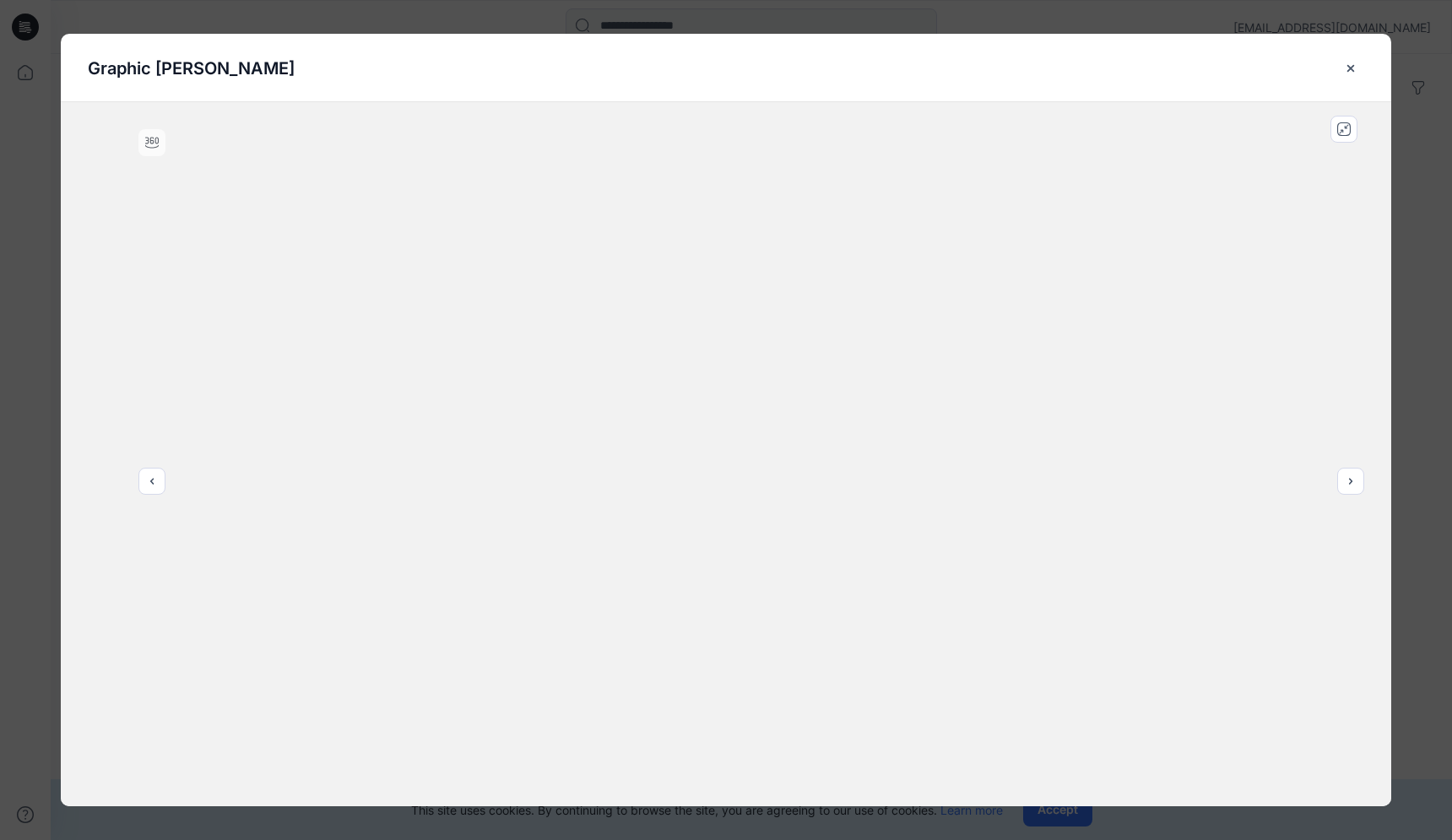
click at [499, 443] on div at bounding box center [726, 454] width 1331 height 704
click at [600, 443] on div at bounding box center [726, 454] width 1331 height 704
click at [622, 20] on div "Graphic Tee_Johnathan Hui" at bounding box center [726, 420] width 1452 height 840
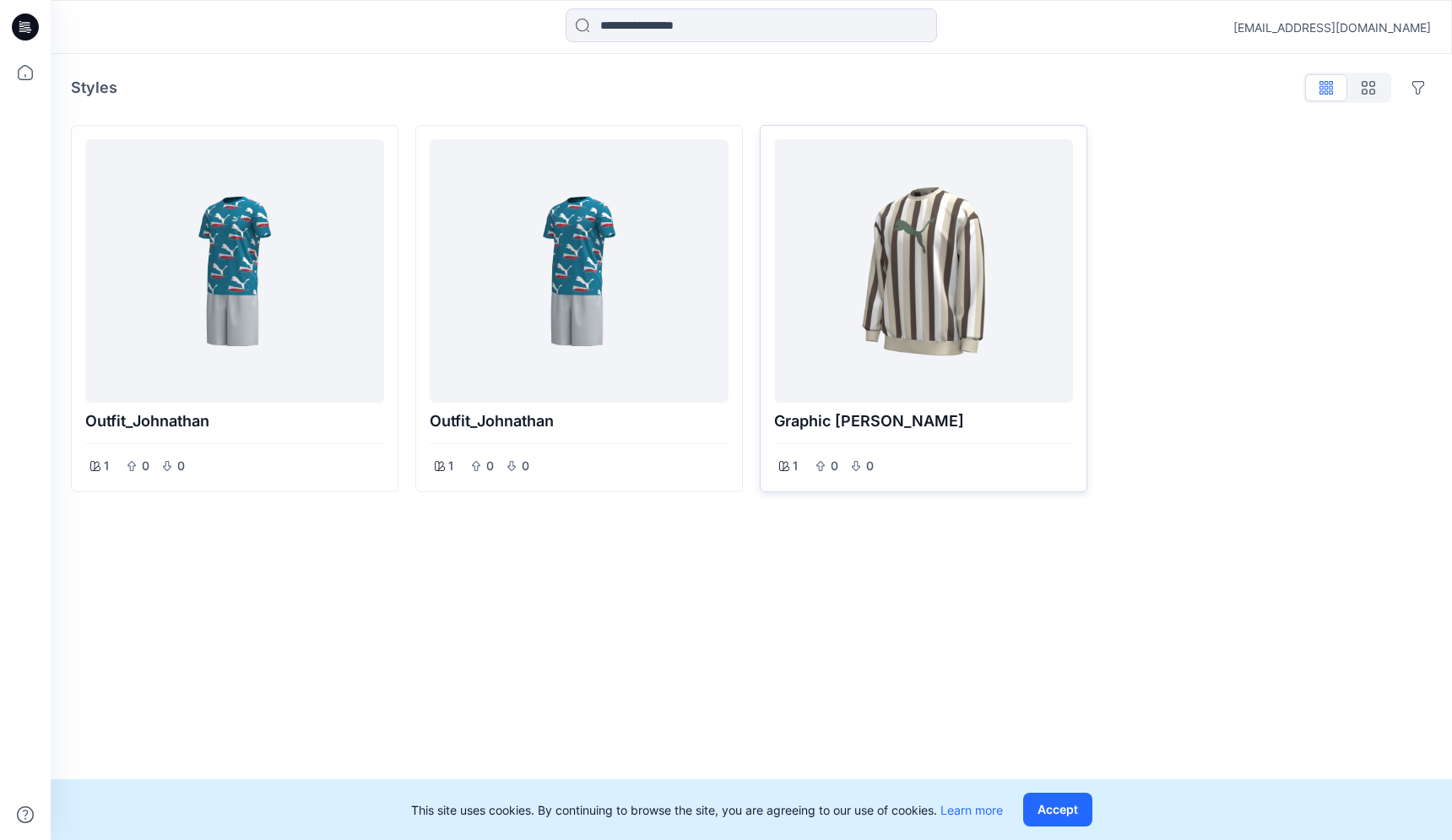
click at [837, 214] on div at bounding box center [923, 271] width 285 height 250
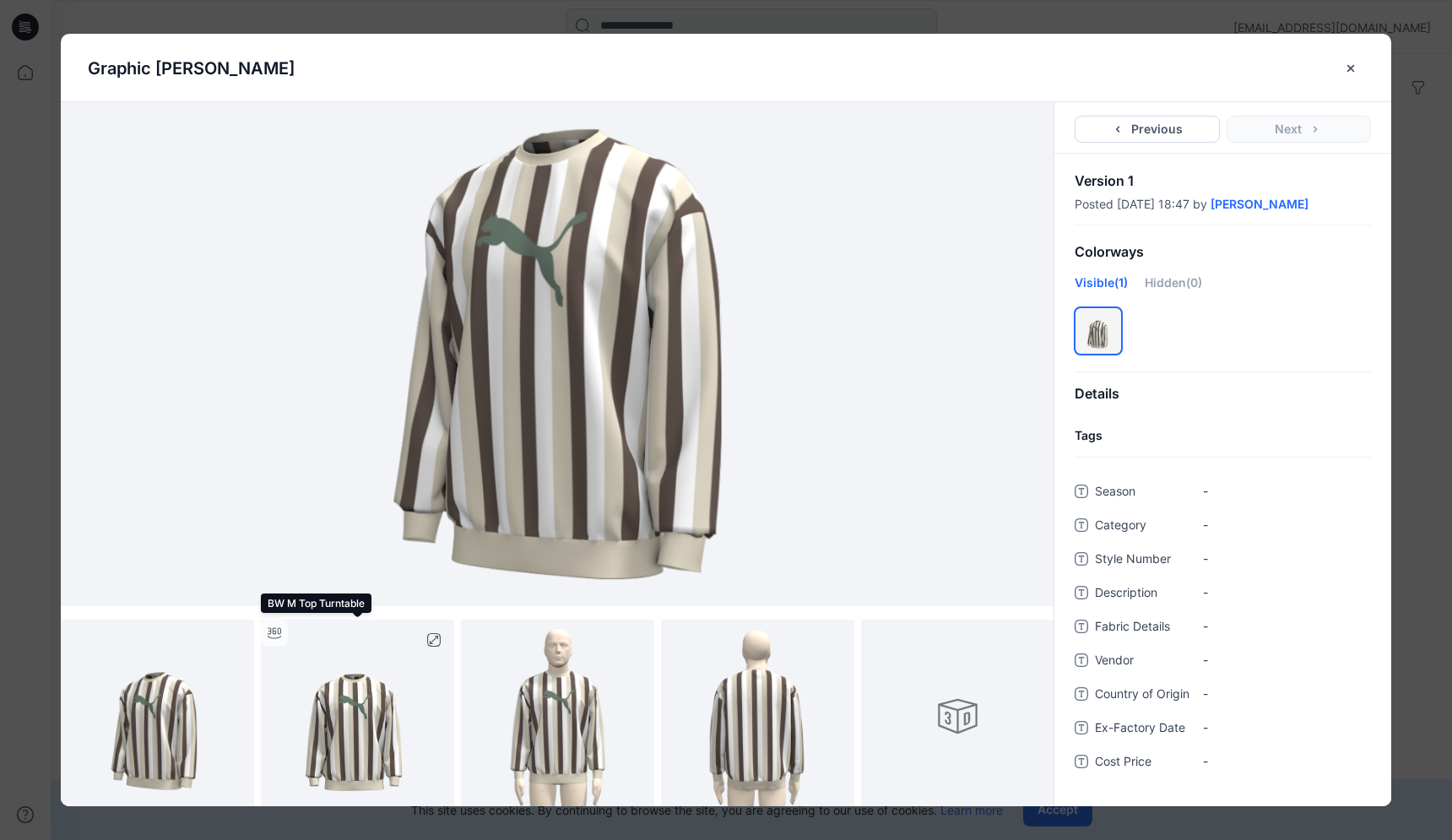
click at [362, 718] on img at bounding box center [357, 716] width 193 height 193
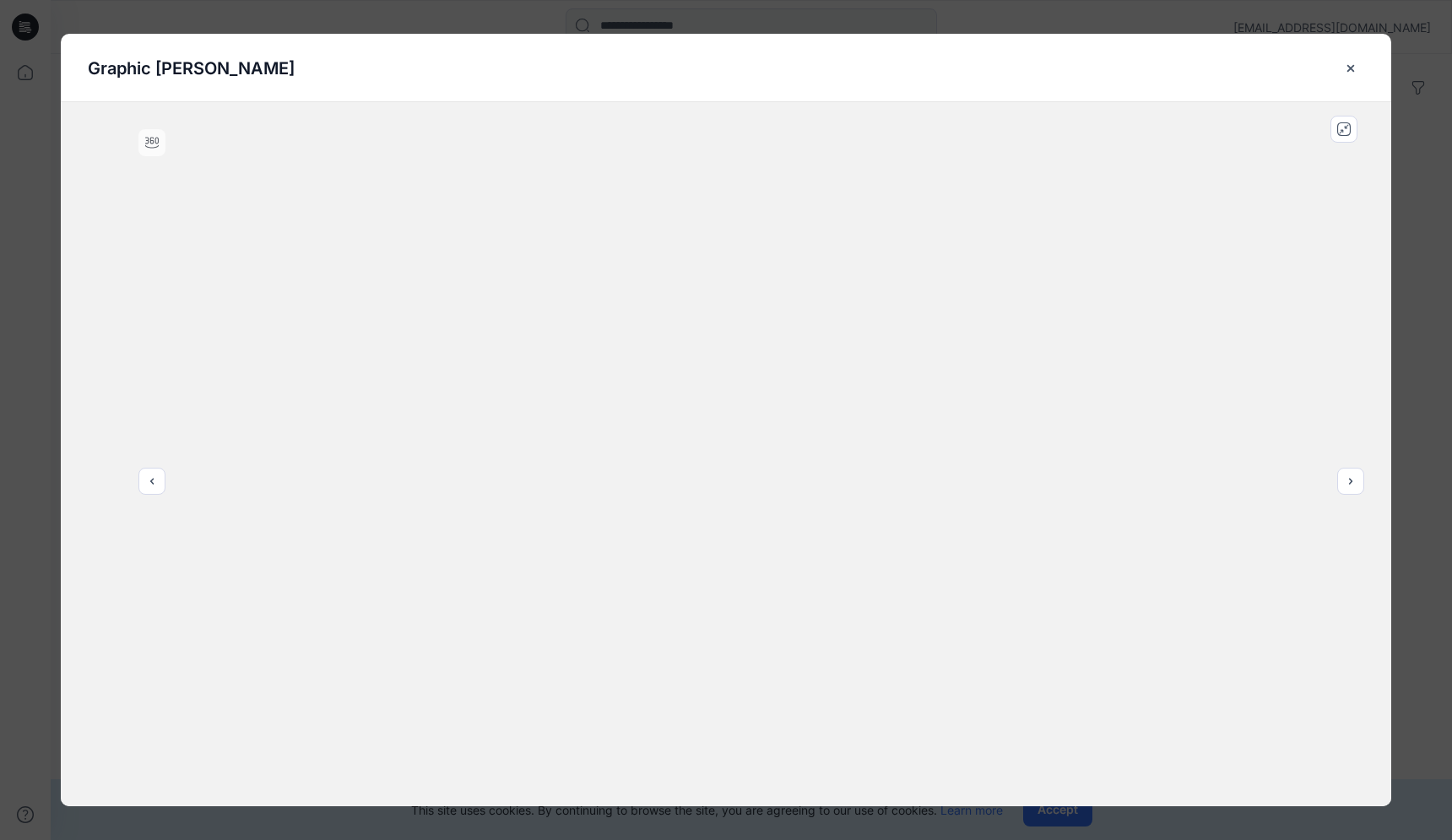
click at [930, 7] on div "Graphic Tee_Johnathan Hui" at bounding box center [726, 420] width 1452 height 840
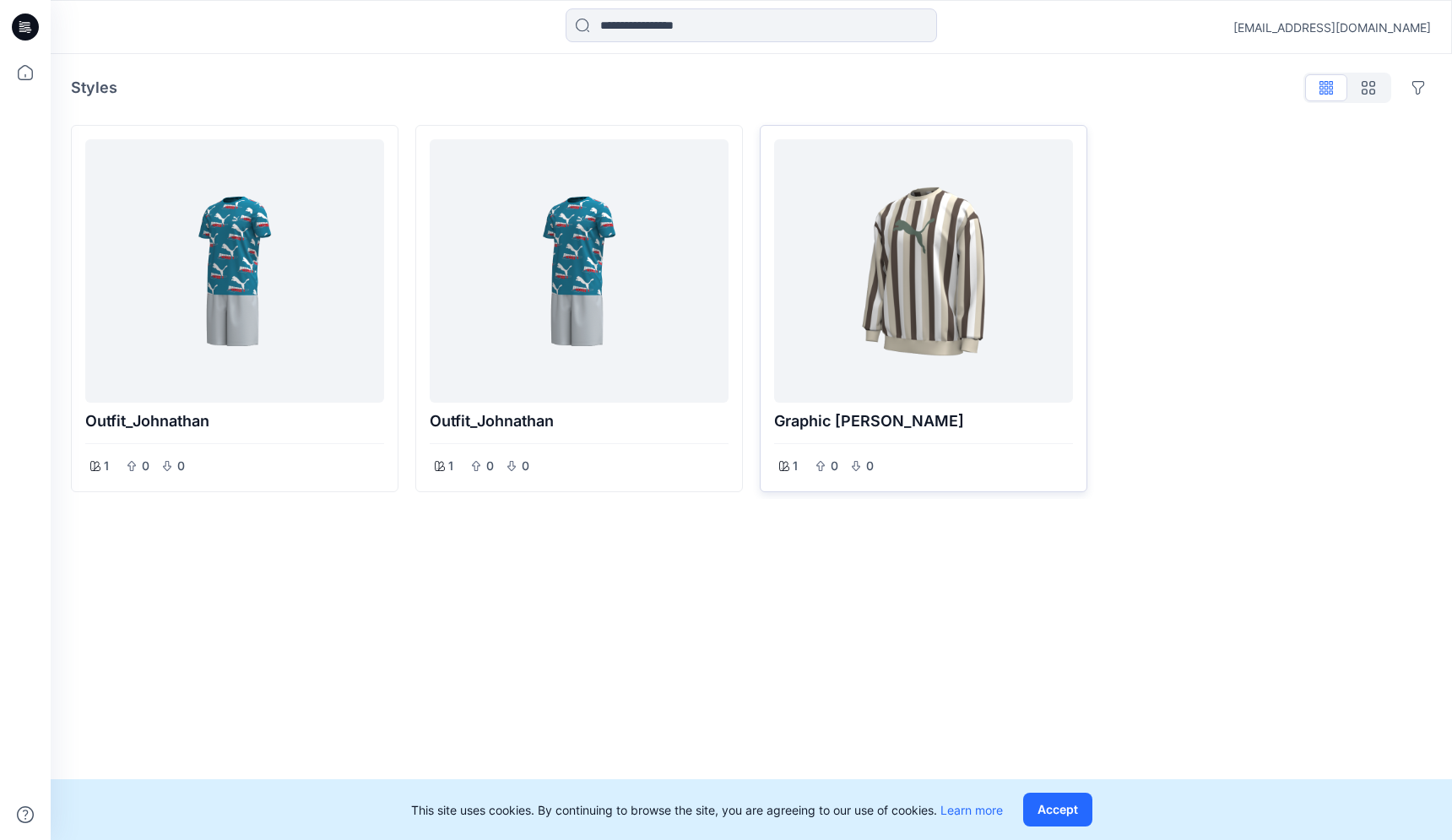
click at [1008, 338] on div at bounding box center [923, 271] width 285 height 250
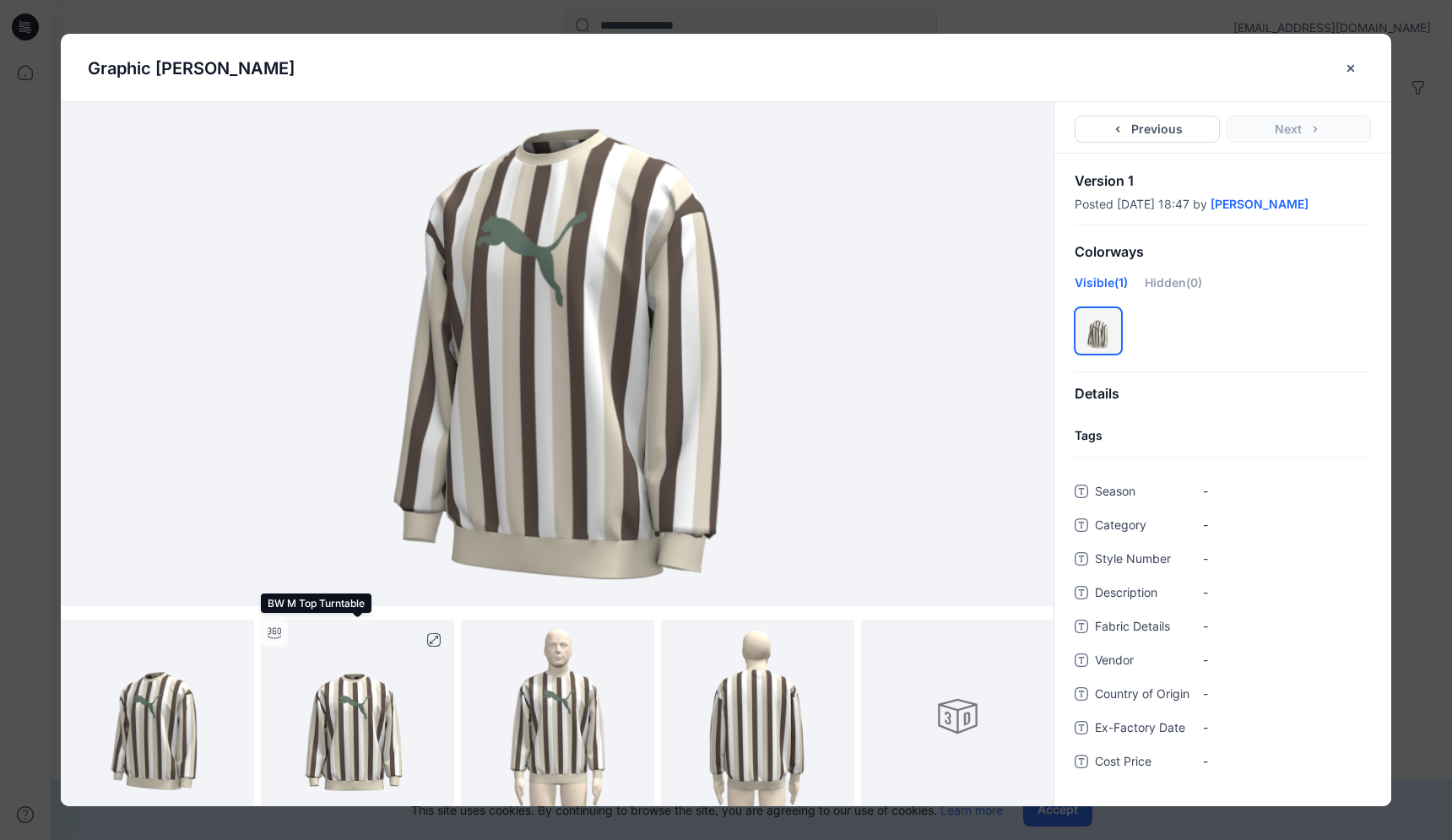
click at [338, 739] on img at bounding box center [357, 716] width 193 height 193
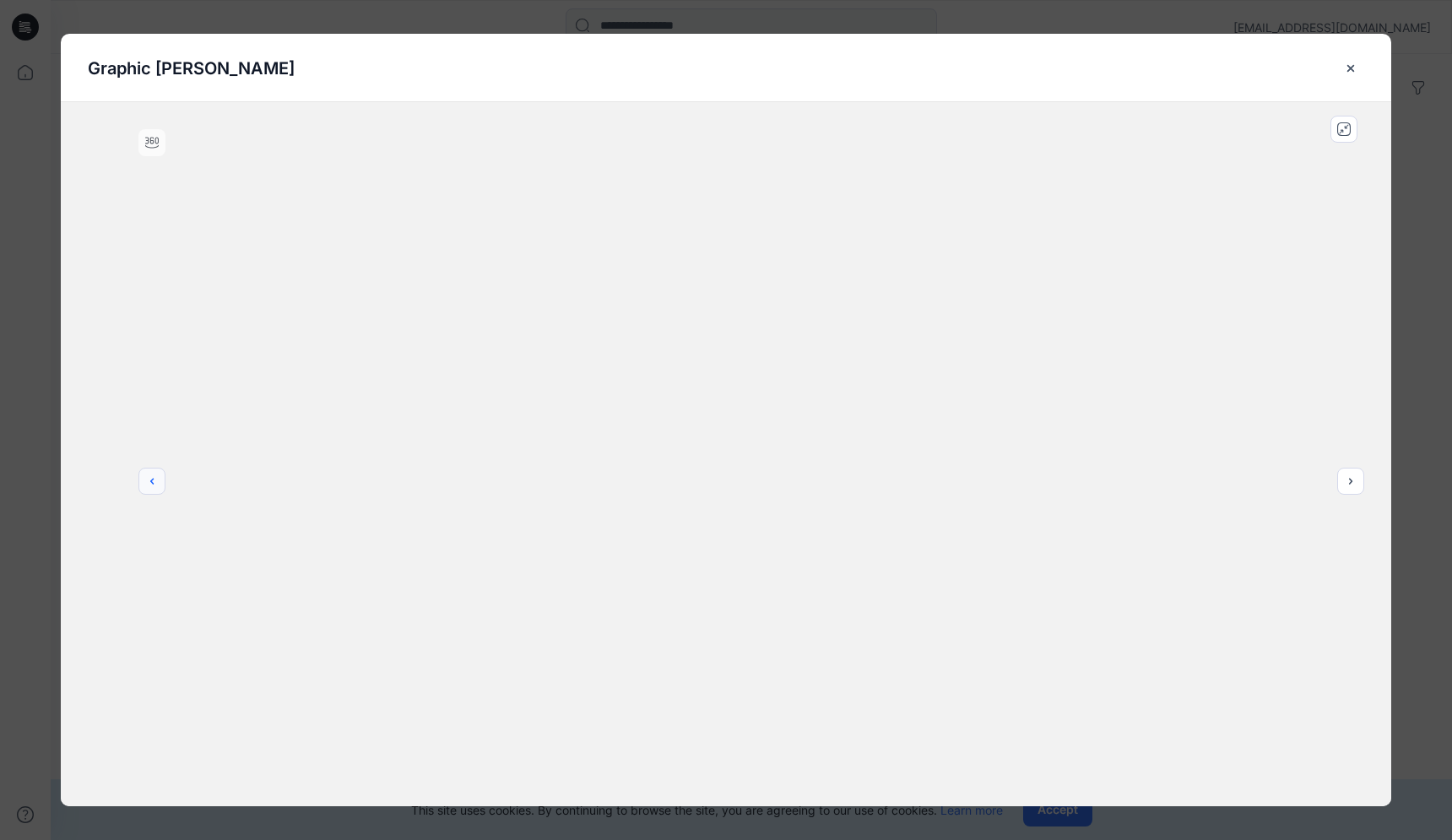
click at [157, 490] on button "previous" at bounding box center [152, 481] width 27 height 27
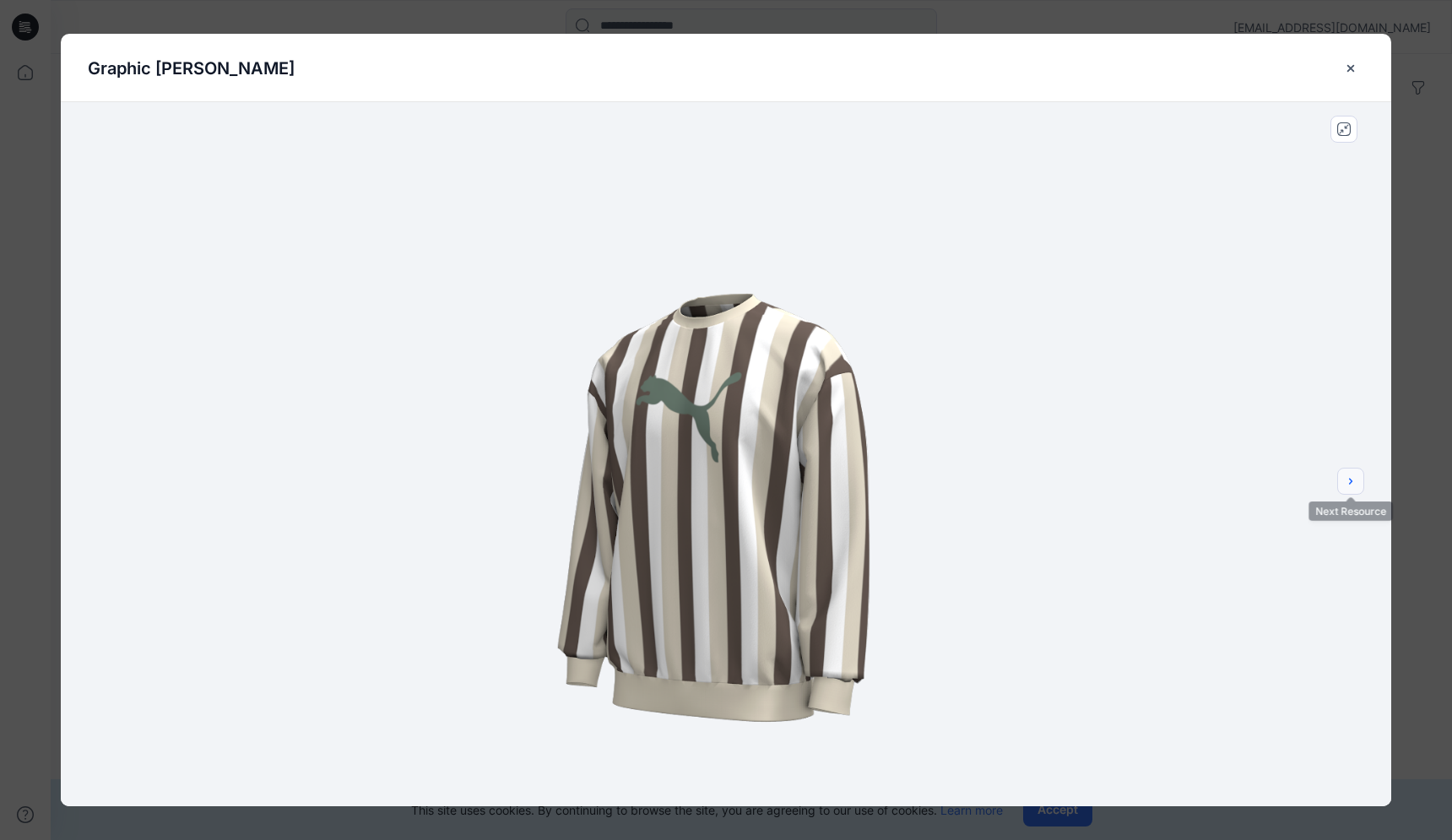
click at [1350, 487] on icon "next" at bounding box center [1350, 480] width 13 height 13
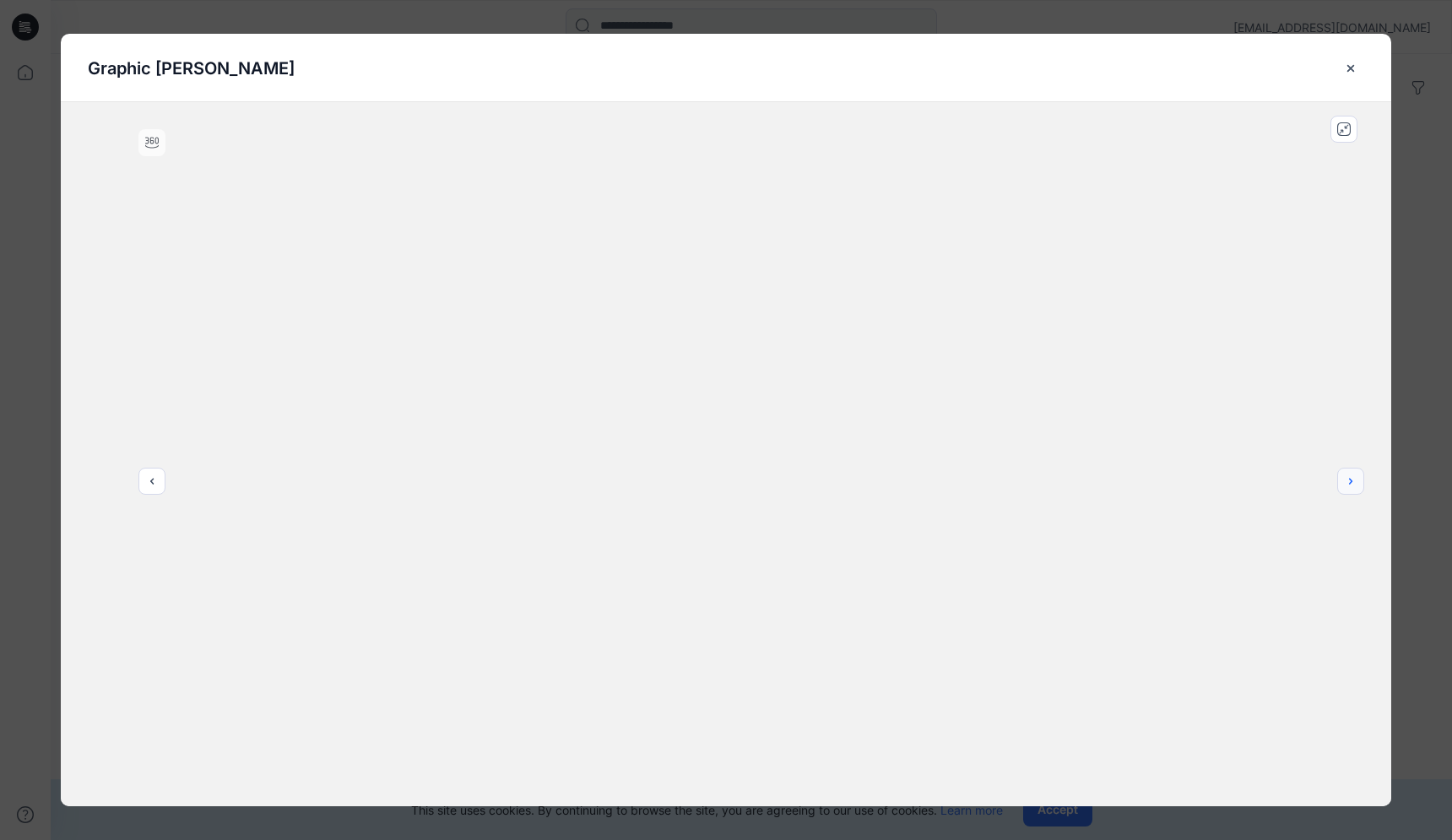
click at [1350, 487] on icon "next" at bounding box center [1350, 480] width 13 height 13
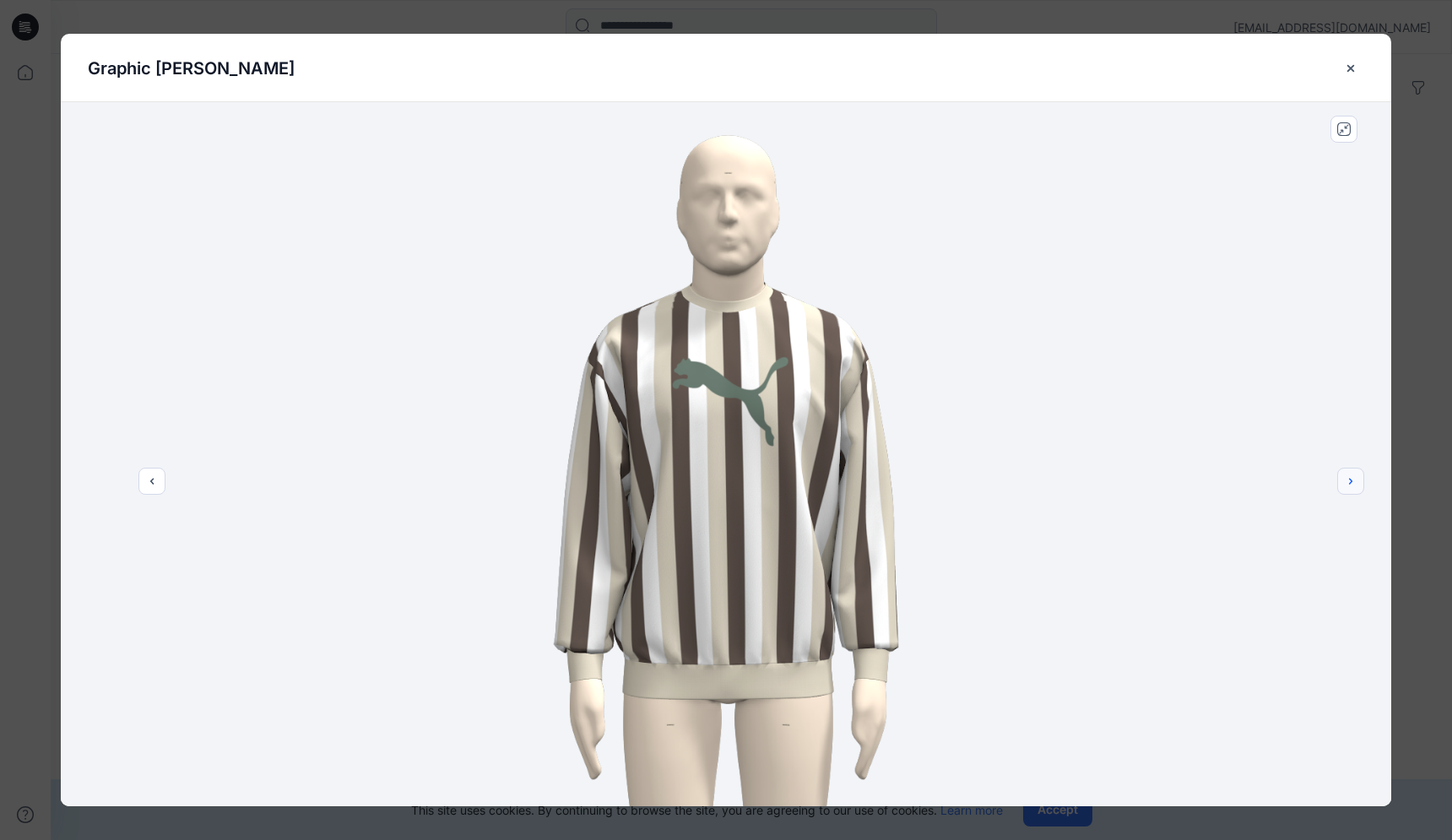
click at [1350, 487] on icon "next" at bounding box center [1350, 480] width 13 height 13
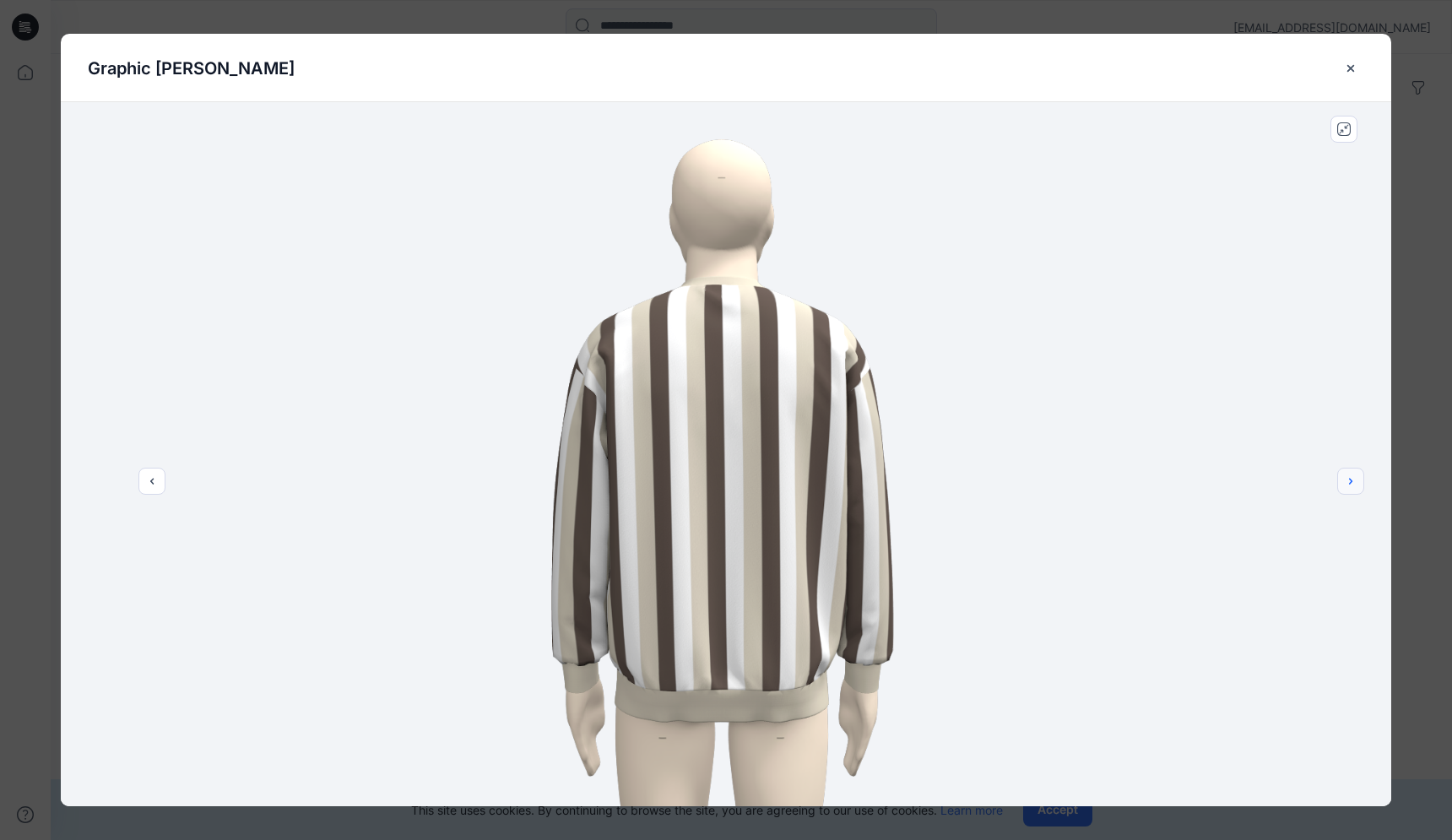
click at [1350, 487] on icon "next" at bounding box center [1350, 480] width 13 height 13
